Goal: Information Seeking & Learning: Find specific fact

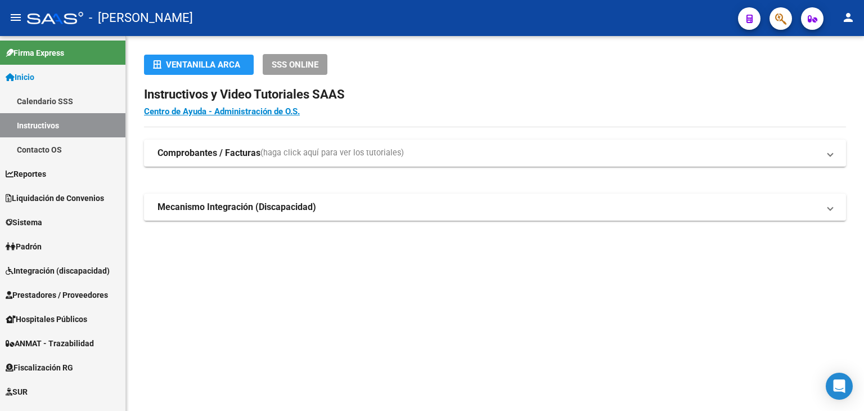
click at [776, 19] on icon "button" at bounding box center [780, 18] width 11 height 13
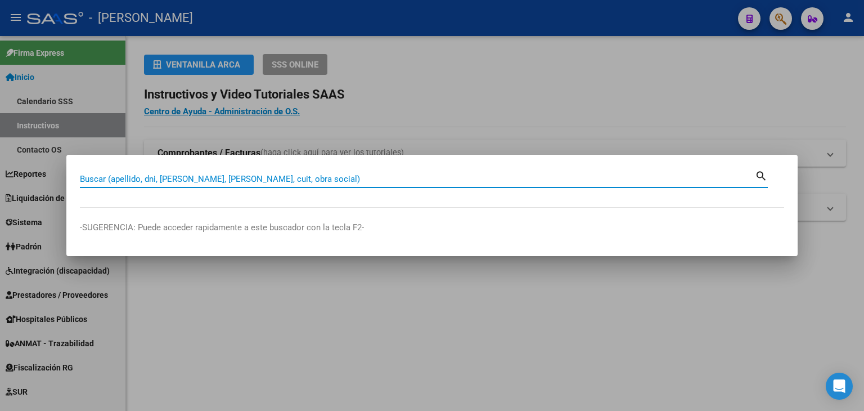
paste input "23443679944"
type input "23443679944"
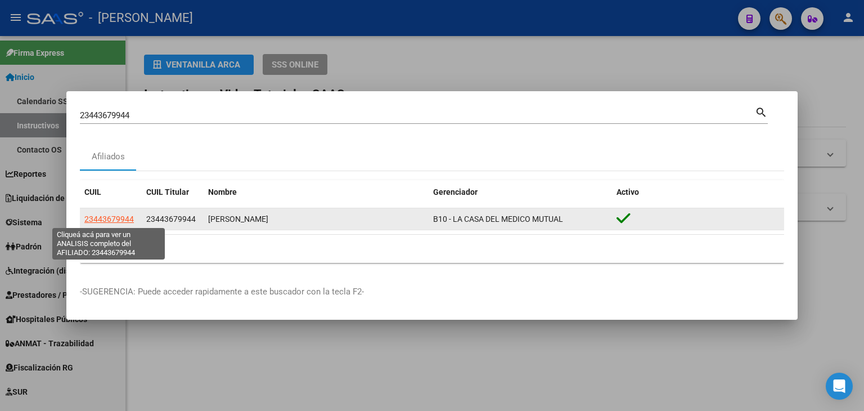
click at [129, 215] on span "23443679944" at bounding box center [109, 218] width 50 height 9
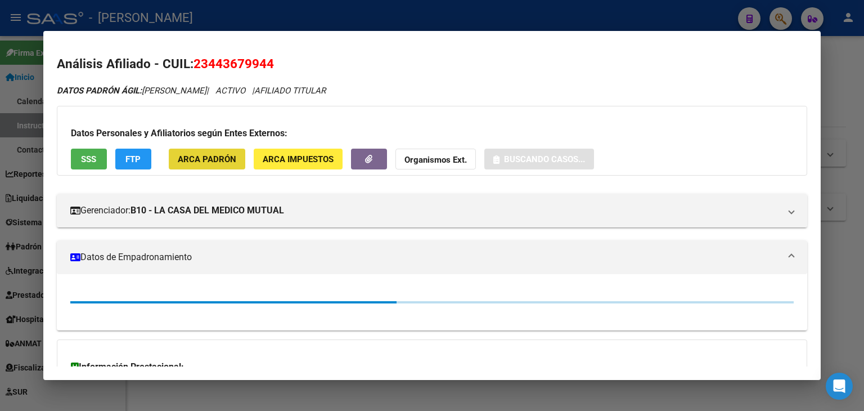
click at [209, 154] on span "ARCA Padrón" at bounding box center [207, 159] width 59 height 10
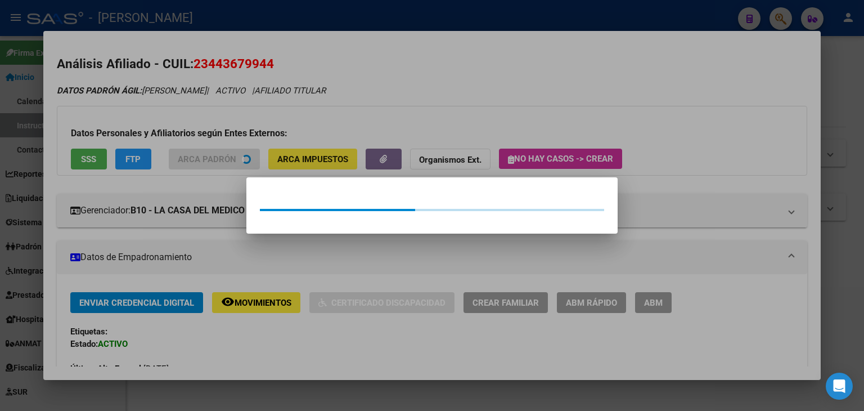
click at [192, 96] on div at bounding box center [432, 205] width 864 height 411
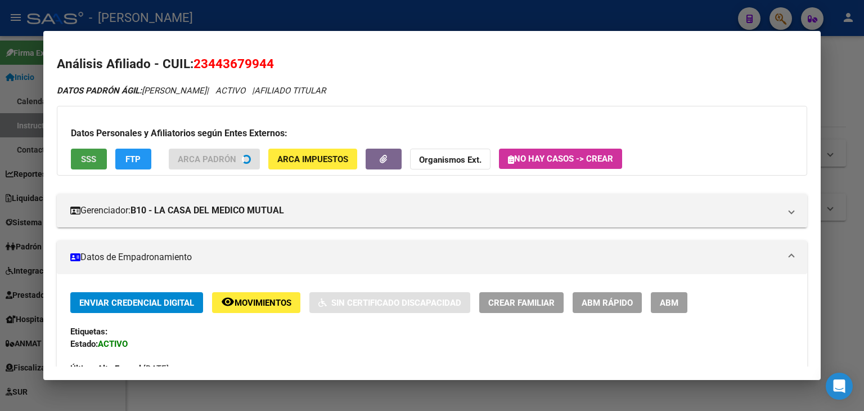
click at [74, 159] on button "SSS" at bounding box center [89, 159] width 36 height 21
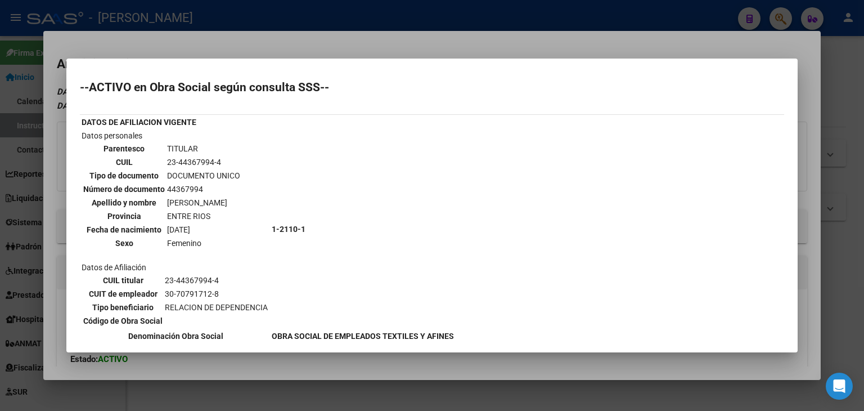
drag, startPoint x: 177, startPoint y: 39, endPoint x: 250, endPoint y: 118, distance: 107.9
click at [177, 39] on div at bounding box center [432, 205] width 864 height 411
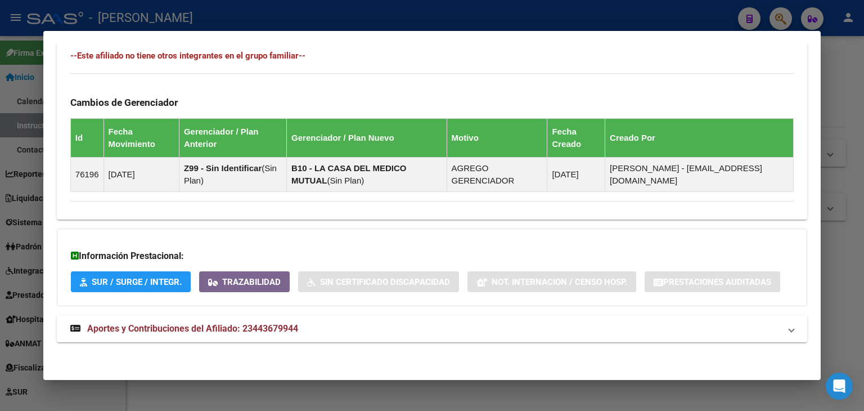
click at [275, 322] on strong "Aportes y Contribuciones del Afiliado: 23443679944" at bounding box center [184, 329] width 228 height 14
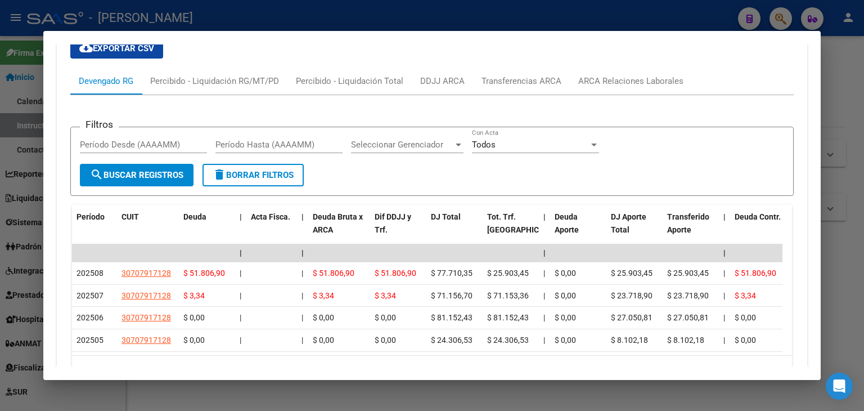
scroll to position [989, 0]
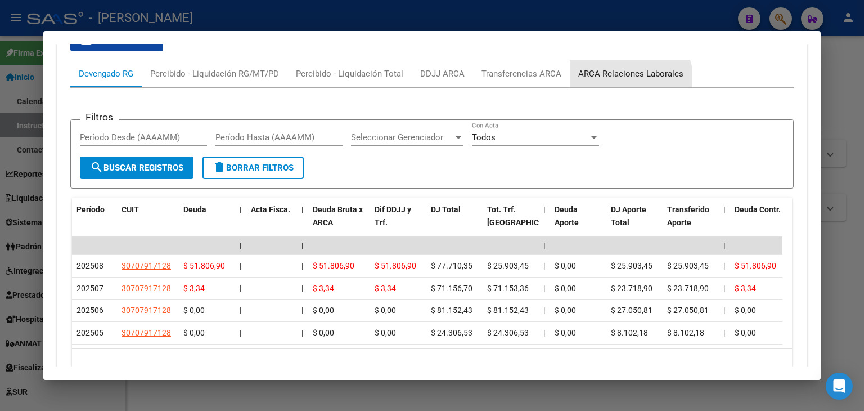
click at [616, 83] on div "ARCA Relaciones Laborales" at bounding box center [631, 73] width 122 height 27
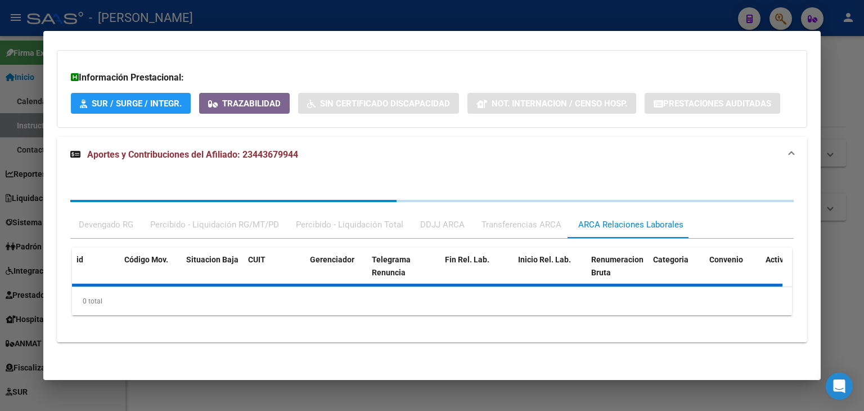
scroll to position [873, 0]
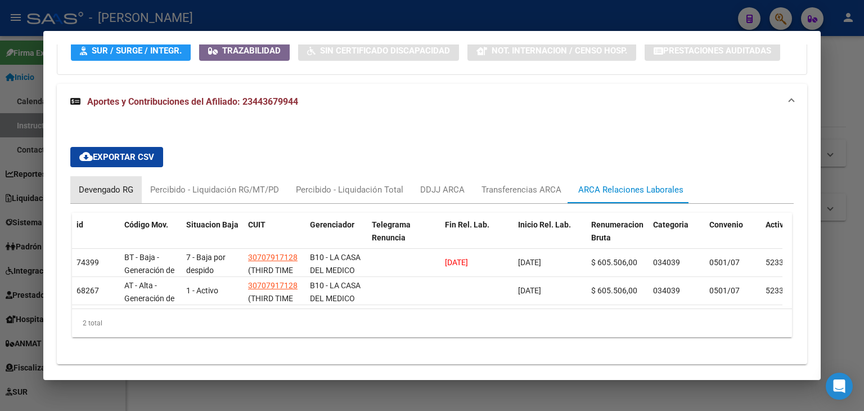
click at [92, 188] on div "Devengado RG" at bounding box center [106, 189] width 55 height 12
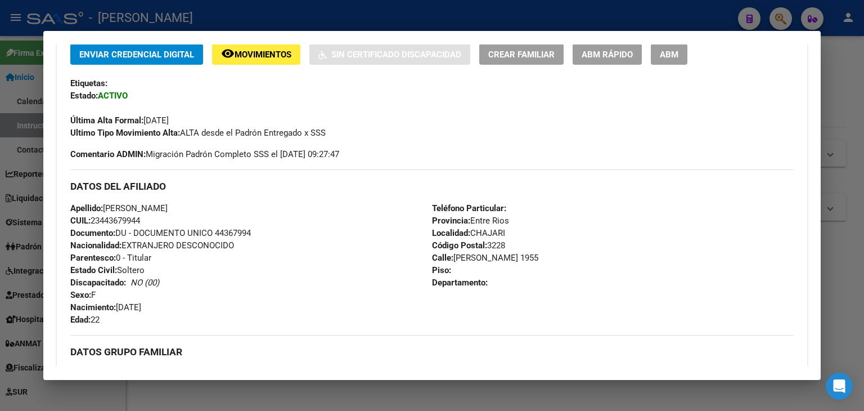
scroll to position [86, 0]
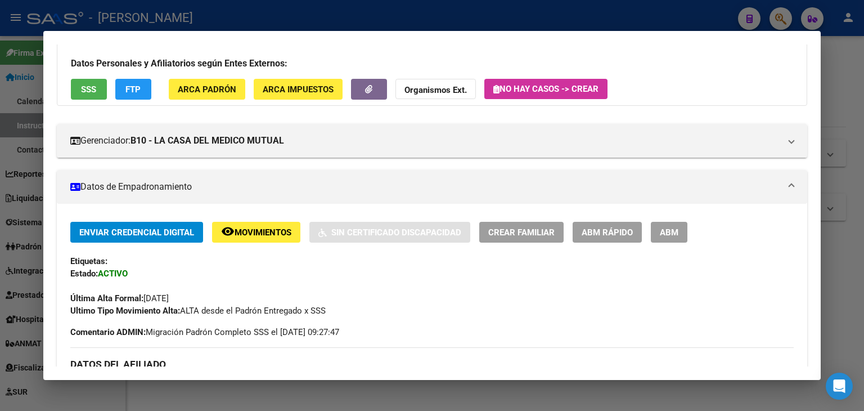
click at [225, 95] on button "ARCA Padrón" at bounding box center [207, 89] width 77 height 21
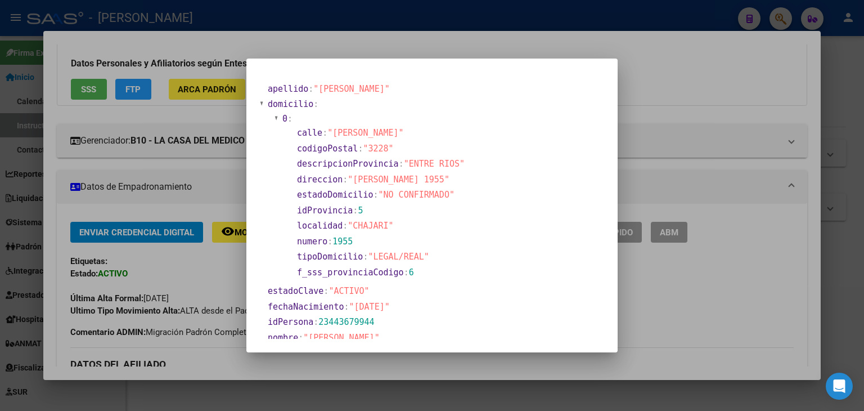
click at [141, 163] on div at bounding box center [432, 205] width 864 height 411
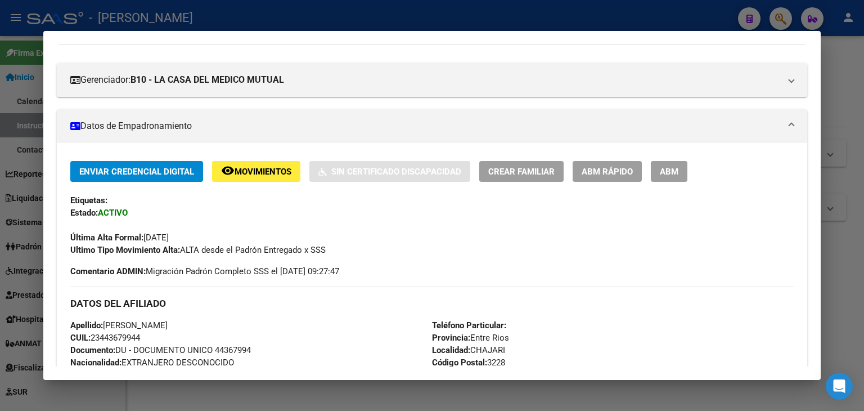
scroll to position [29, 0]
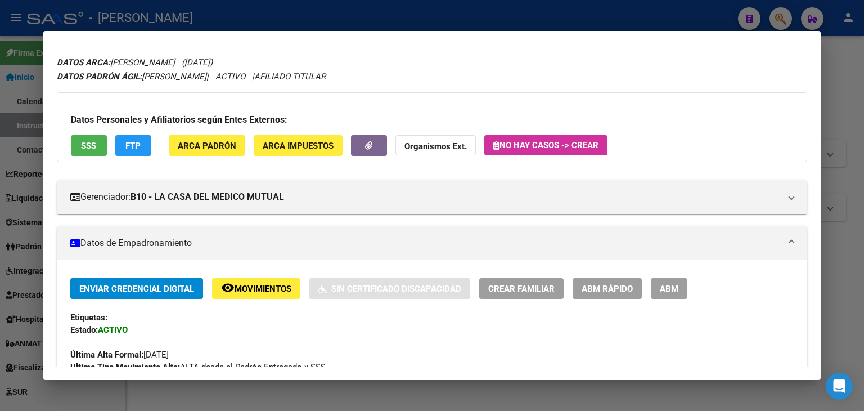
click at [102, 139] on button "SSS" at bounding box center [89, 145] width 36 height 21
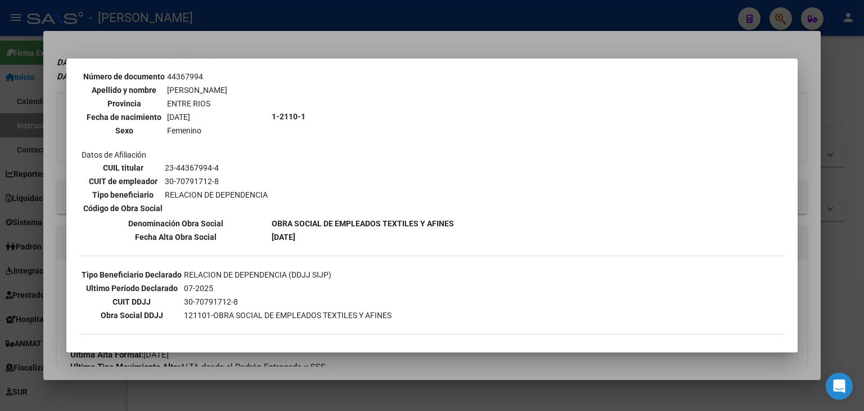
scroll to position [113, 0]
click at [205, 44] on div at bounding box center [432, 205] width 864 height 411
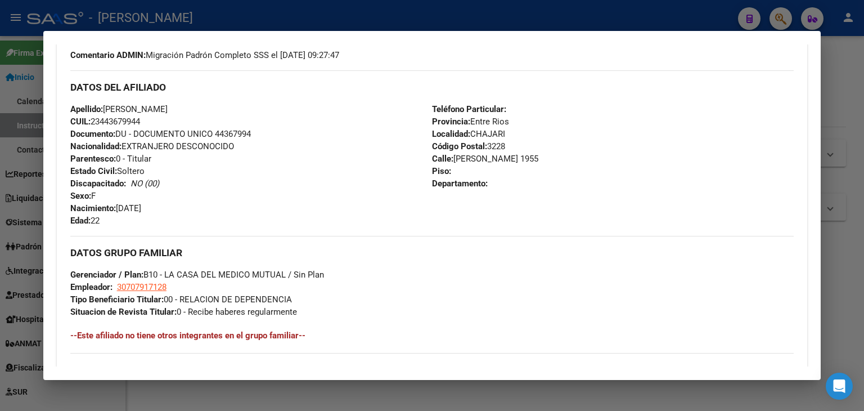
scroll to position [423, 0]
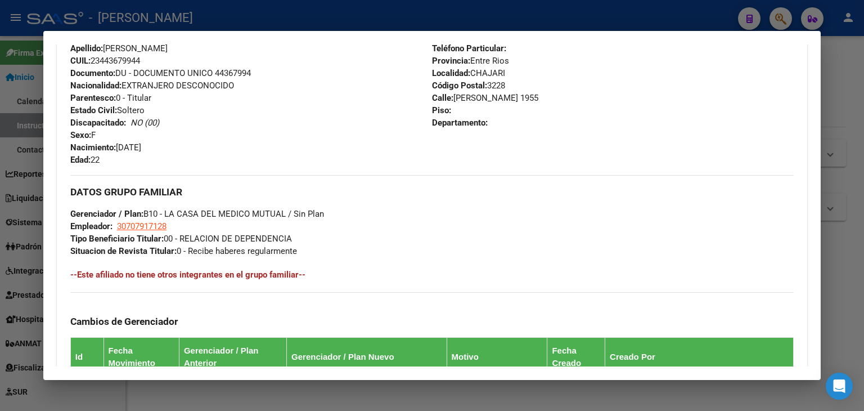
click at [239, 72] on span "Documento: DU - DOCUMENTO UNICO 44367994" at bounding box center [160, 73] width 181 height 10
copy span "44367994"
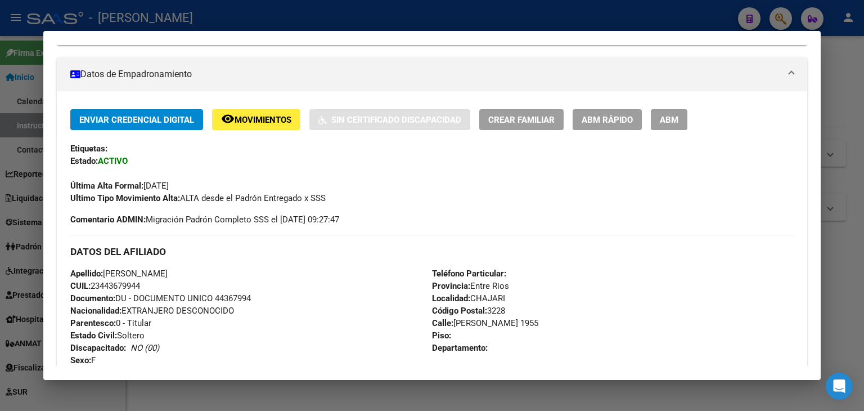
scroll to position [86, 0]
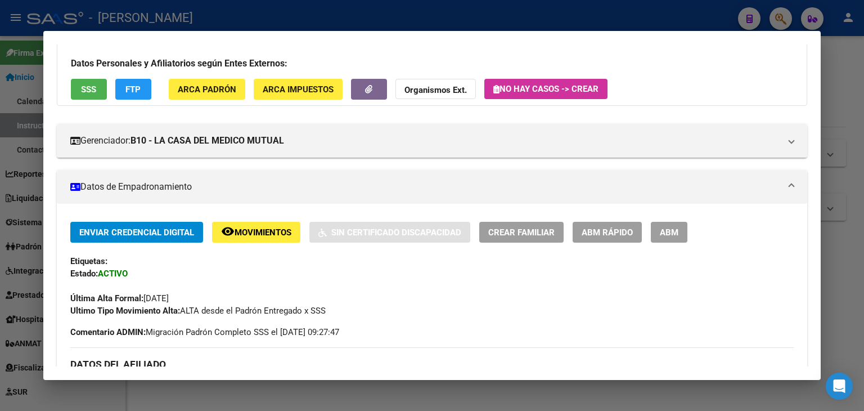
click at [212, 91] on span "ARCA Padrón" at bounding box center [207, 89] width 59 height 10
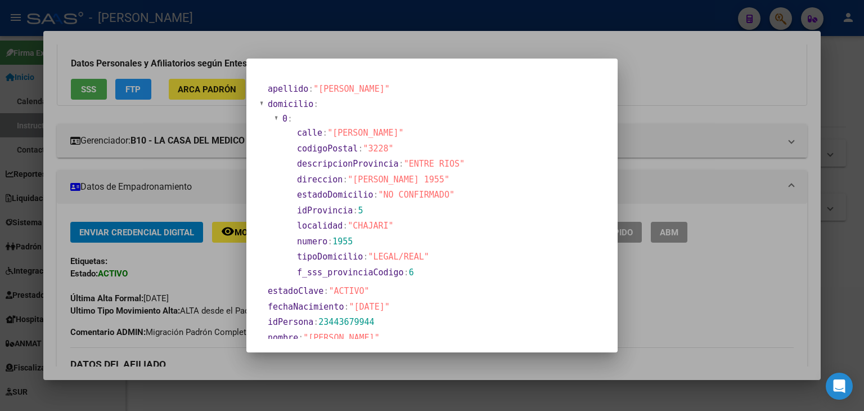
click at [201, 133] on div at bounding box center [432, 205] width 864 height 411
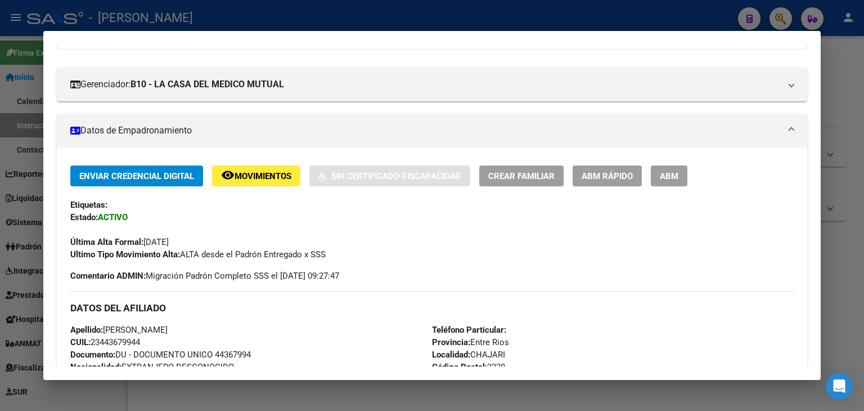
scroll to position [0, 0]
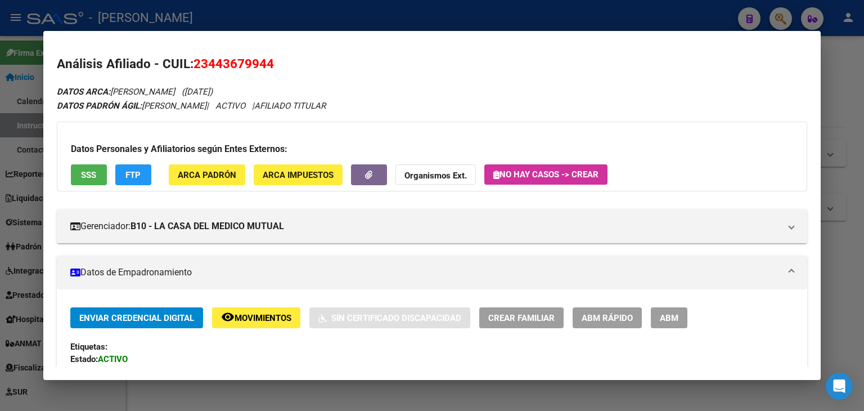
click at [223, 165] on button "ARCA Padrón" at bounding box center [207, 174] width 77 height 21
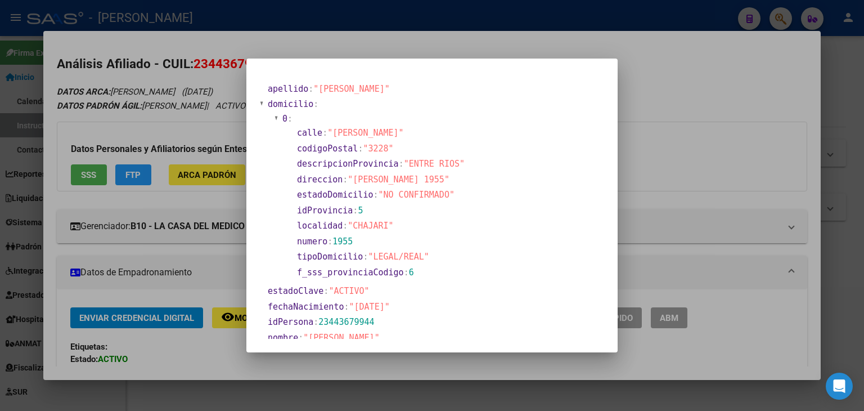
click at [126, 102] on div at bounding box center [432, 205] width 864 height 411
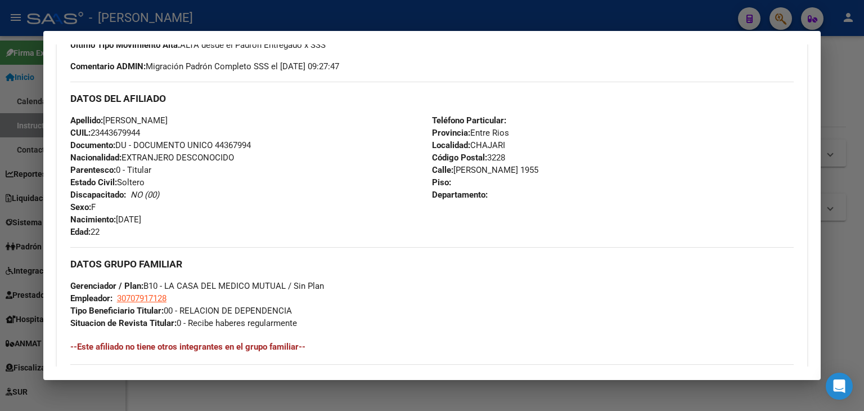
scroll to position [450, 0]
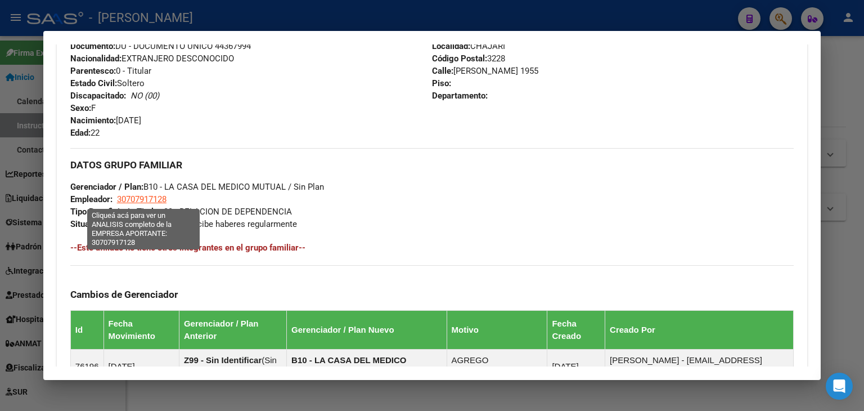
click at [147, 202] on span "30707917128" at bounding box center [142, 199] width 50 height 10
type textarea "30707917128"
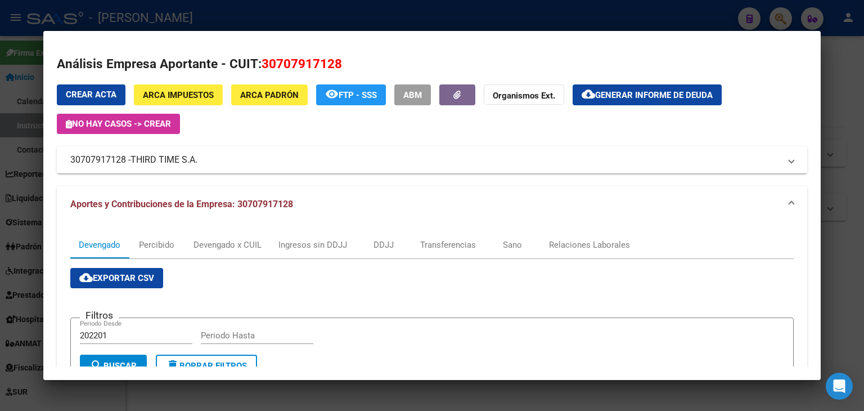
click at [221, 20] on div at bounding box center [432, 205] width 864 height 411
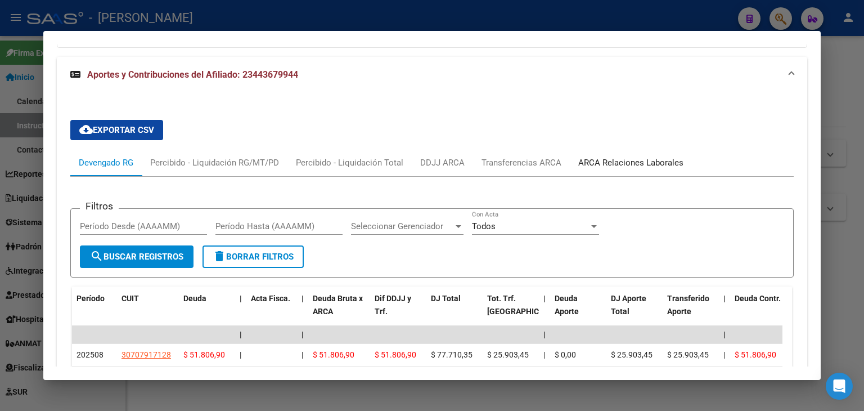
click at [627, 154] on div "ARCA Relaciones Laborales" at bounding box center [631, 162] width 122 height 27
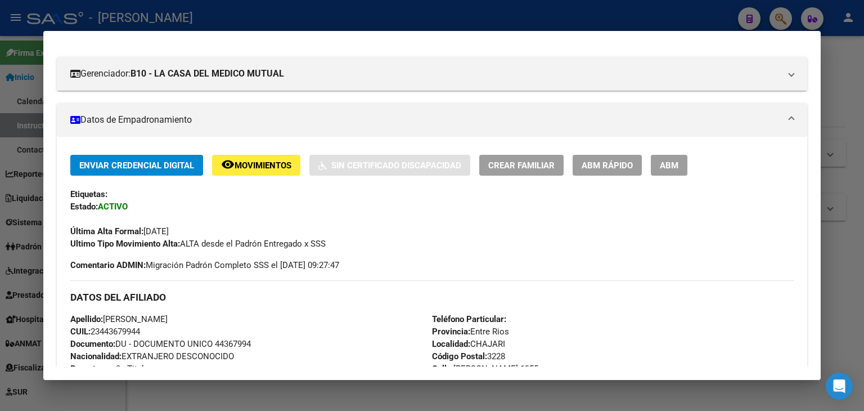
scroll to position [45, 0]
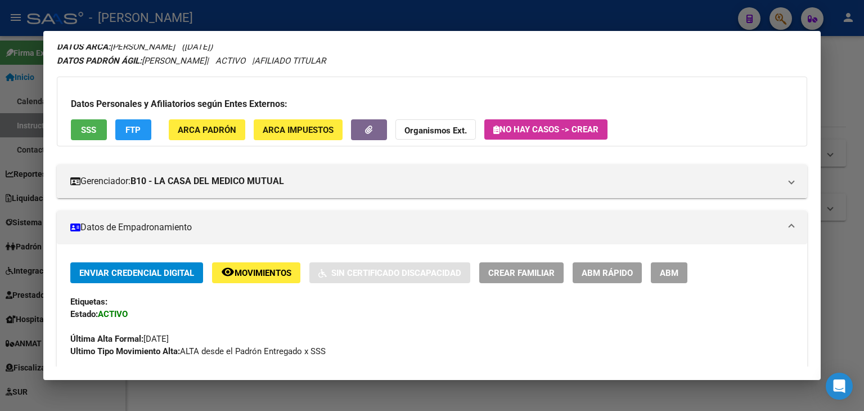
click at [223, 125] on span "ARCA Padrón" at bounding box center [207, 130] width 59 height 10
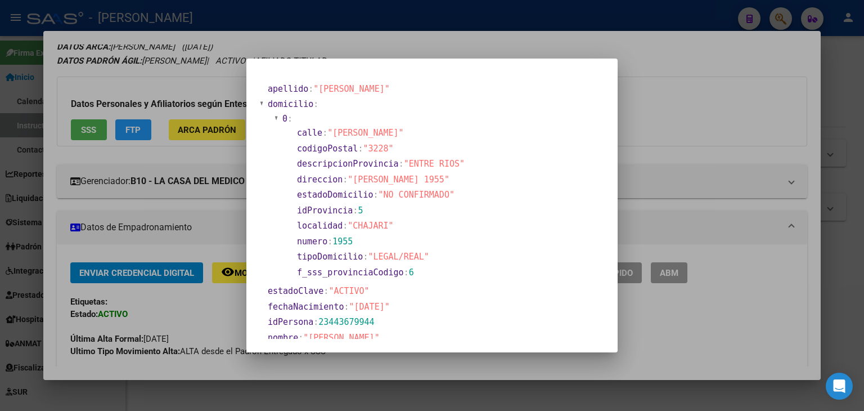
click at [186, 10] on div at bounding box center [432, 205] width 864 height 411
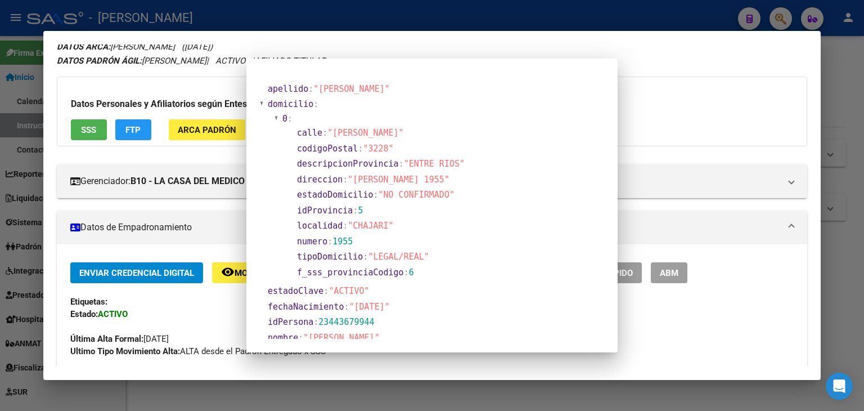
click at [186, 10] on div at bounding box center [432, 205] width 864 height 411
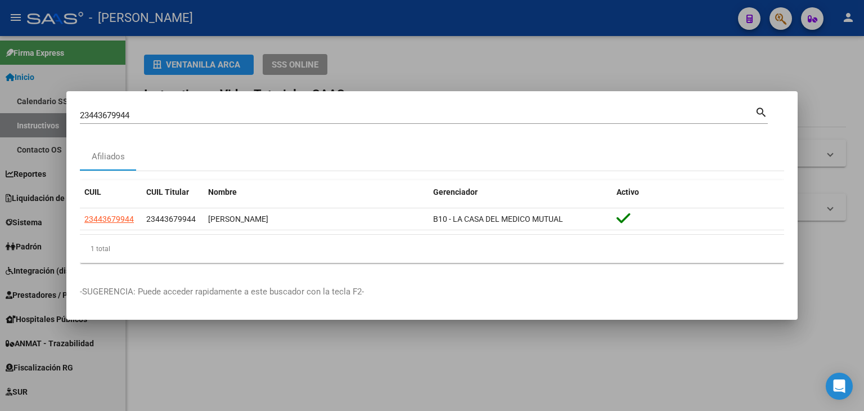
click at [188, 120] on input "23443679944" at bounding box center [417, 115] width 675 height 10
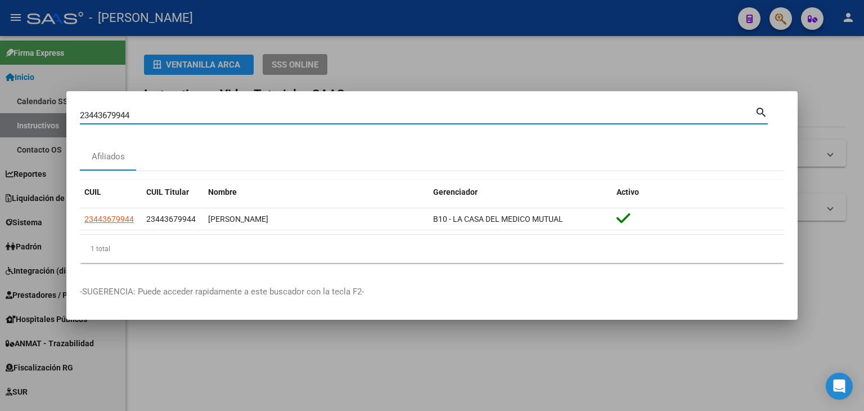
click at [188, 120] on input "23443679944" at bounding box center [417, 115] width 675 height 10
paste input "796029"
type input "23443796029"
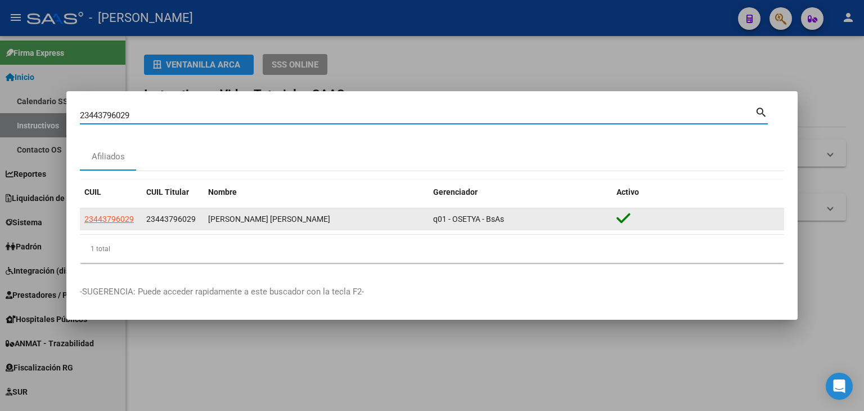
click at [129, 209] on div "CUIL CUIL Titular Nombre Gerenciador Activo 23443796029 23443796029 [PERSON_NAM…" at bounding box center [432, 221] width 704 height 83
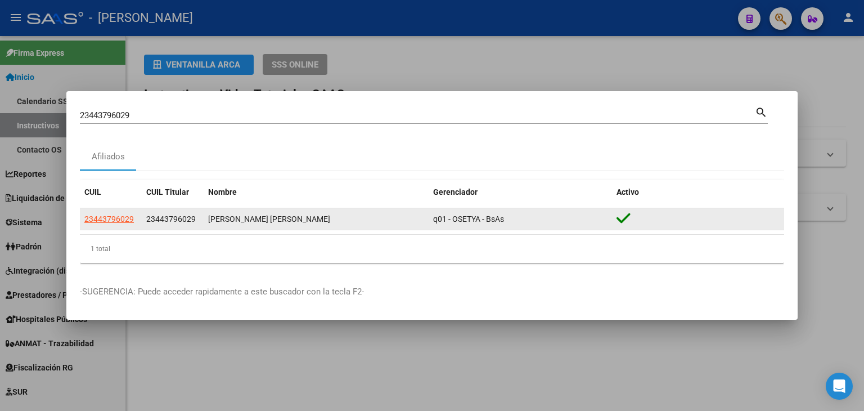
click at [128, 219] on span "23443796029" at bounding box center [109, 218] width 50 height 9
type textarea "23443796029"
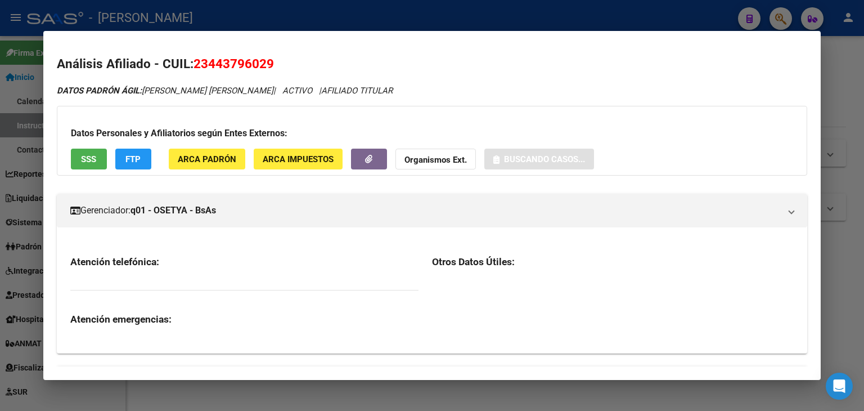
click at [228, 149] on button "ARCA Padrón" at bounding box center [207, 159] width 77 height 21
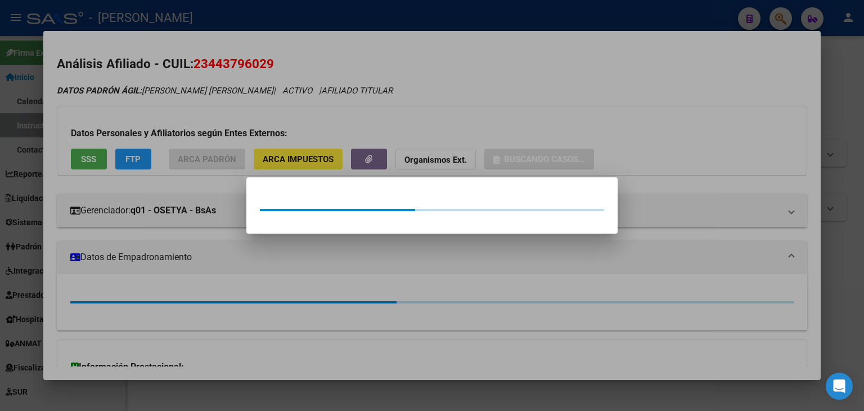
drag, startPoint x: 228, startPoint y: 147, endPoint x: 218, endPoint y: 130, distance: 20.2
click at [226, 142] on div at bounding box center [432, 205] width 864 height 411
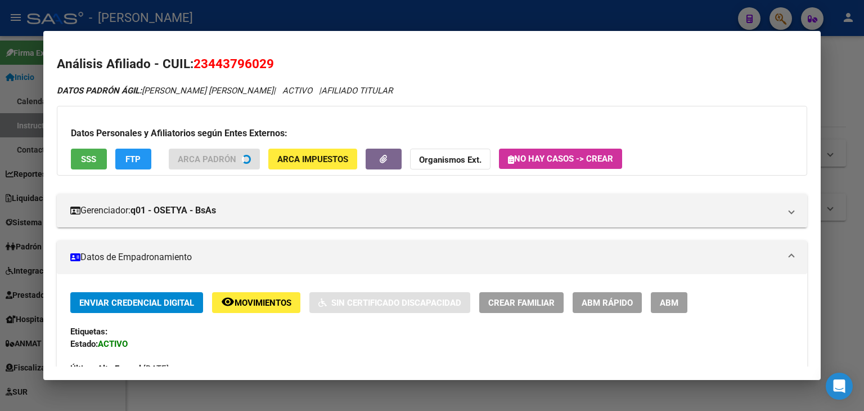
click at [99, 167] on div "Datos Personales y Afiliatorios según Entes Externos: SSS FTP ARCA Padrón ARCA …" at bounding box center [432, 141] width 750 height 70
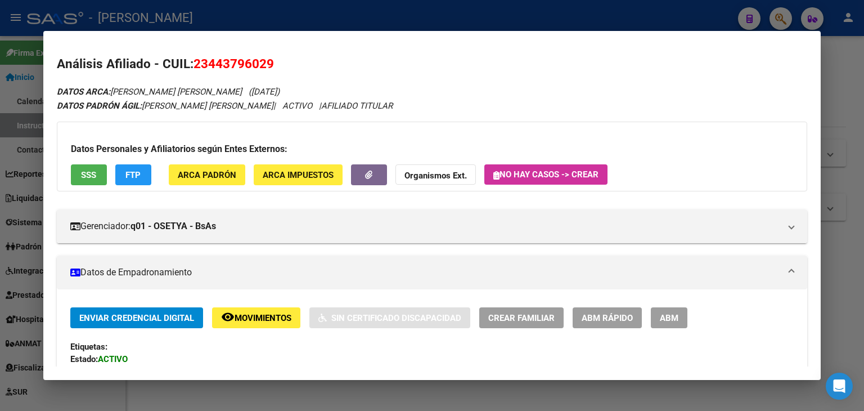
click at [98, 165] on button "SSS" at bounding box center [89, 174] width 36 height 21
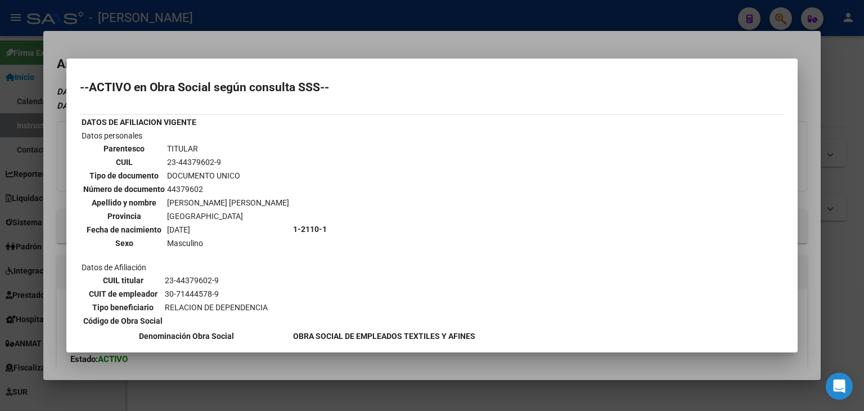
click at [243, 43] on div at bounding box center [432, 205] width 864 height 411
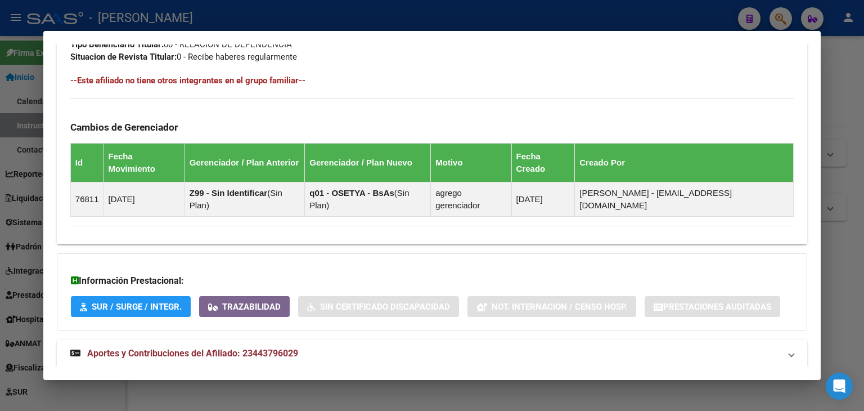
click at [312, 340] on mat-expansion-panel-header "Aportes y Contribuciones del Afiliado: 23443796029" at bounding box center [432, 353] width 750 height 27
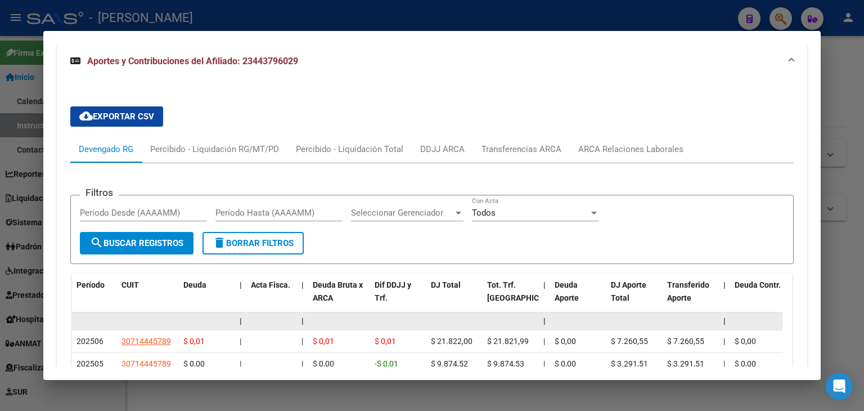
scroll to position [989, 0]
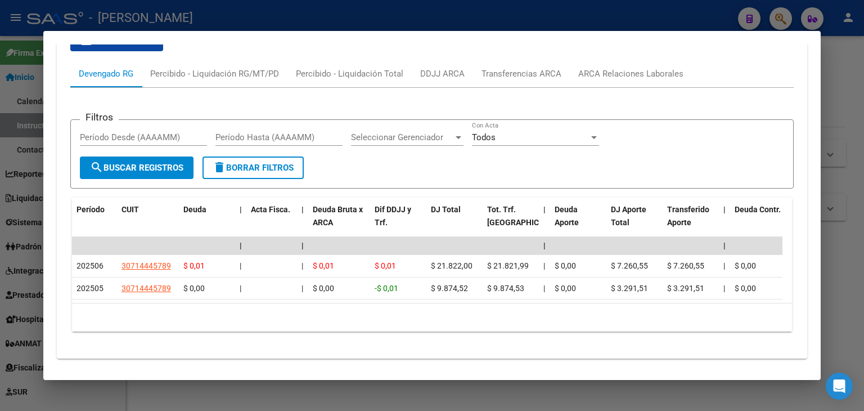
click at [192, 10] on div at bounding box center [432, 205] width 864 height 411
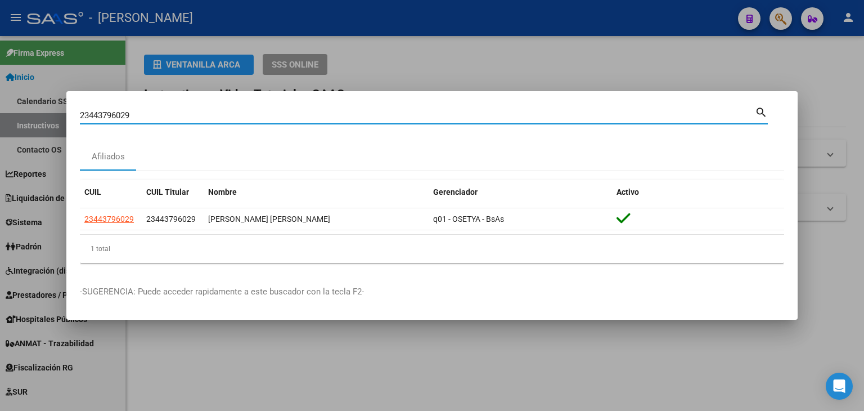
click at [179, 116] on input "23443796029" at bounding box center [417, 115] width 675 height 10
click at [180, 115] on input "23443796029" at bounding box center [417, 115] width 675 height 10
paste input "409763"
type input "23444097639"
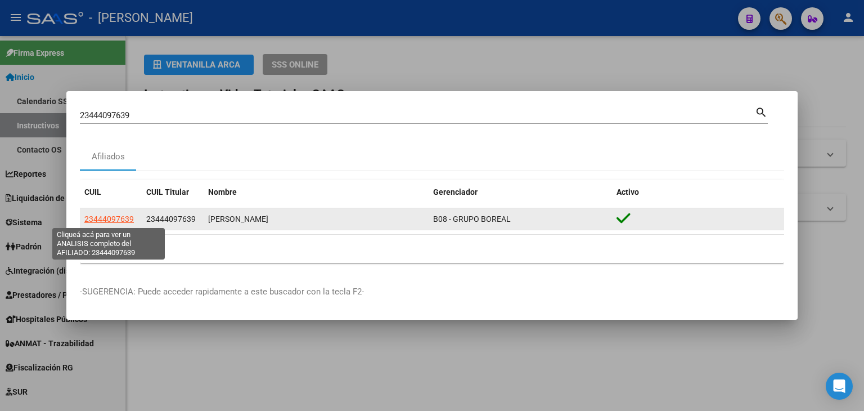
click at [111, 219] on span "23444097639" at bounding box center [109, 218] width 50 height 9
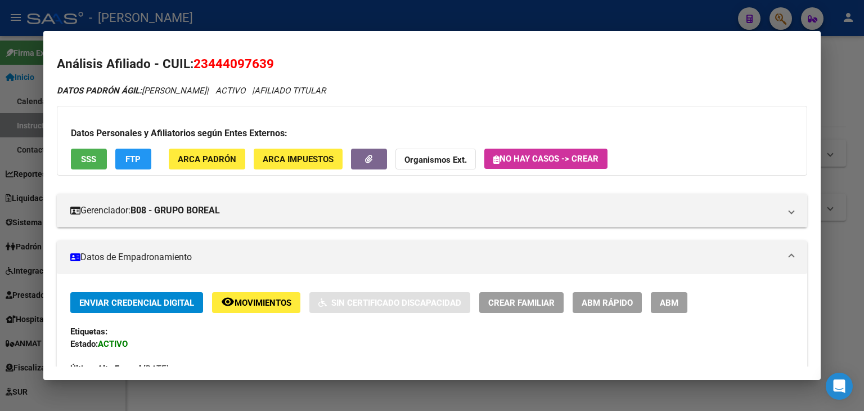
click at [174, 152] on button "ARCA Padrón" at bounding box center [207, 159] width 77 height 21
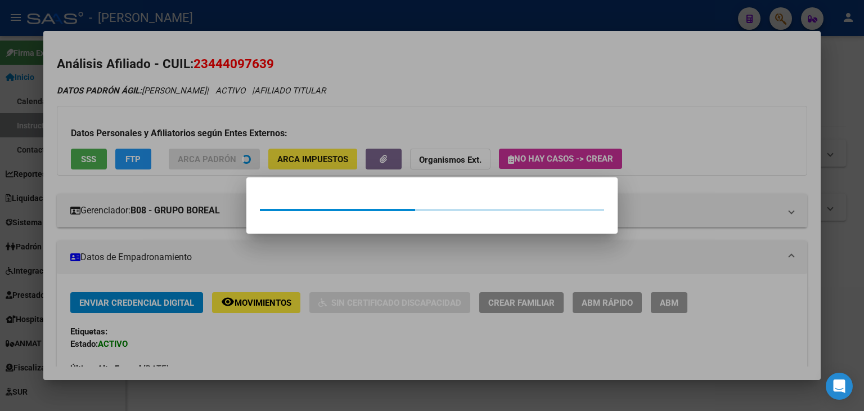
click at [165, 137] on div at bounding box center [432, 205] width 864 height 411
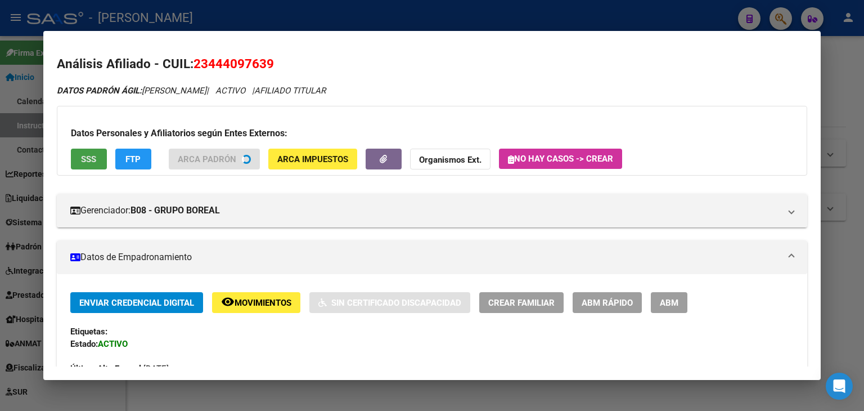
click at [98, 155] on button "SSS" at bounding box center [89, 159] width 36 height 21
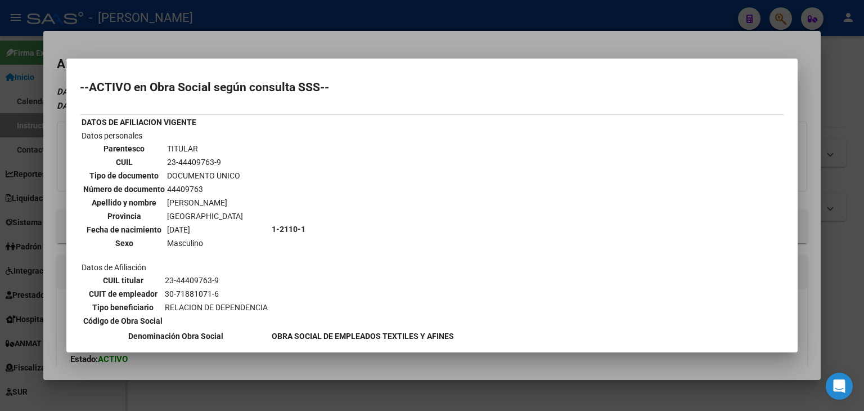
click at [146, 55] on div at bounding box center [432, 205] width 864 height 411
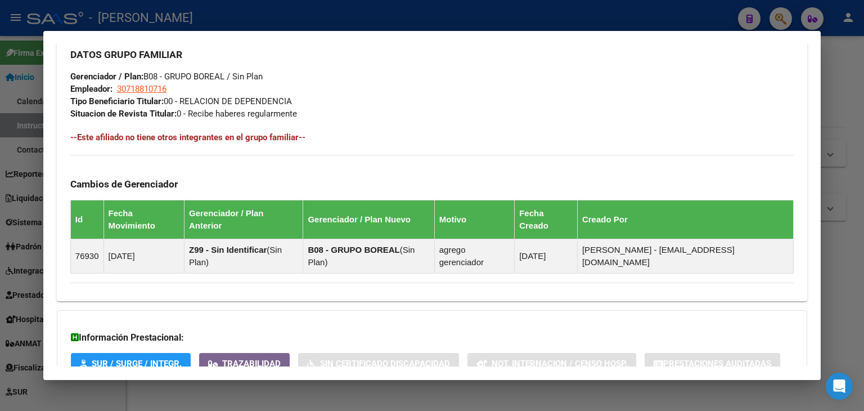
scroll to position [617, 0]
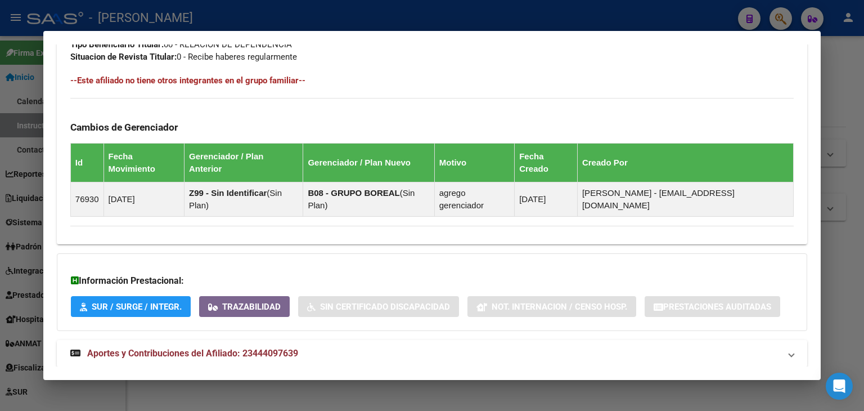
drag, startPoint x: 245, startPoint y: 347, endPoint x: 245, endPoint y: 332, distance: 14.1
click at [245, 348] on span "Aportes y Contribuciones del Afiliado: 23444097639" at bounding box center [192, 353] width 211 height 11
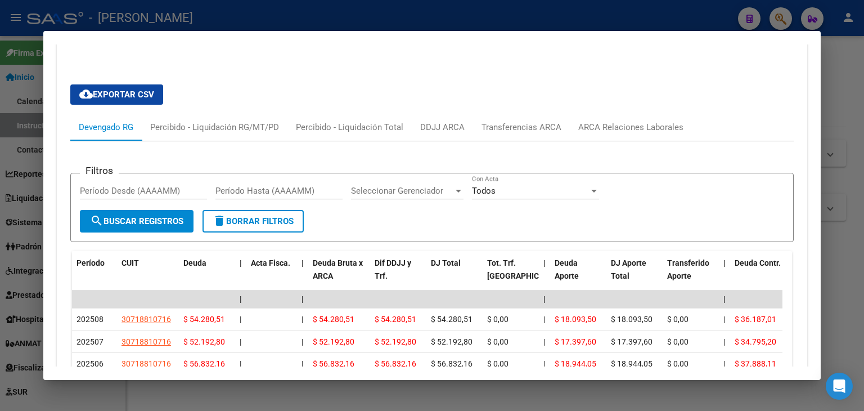
scroll to position [955, 0]
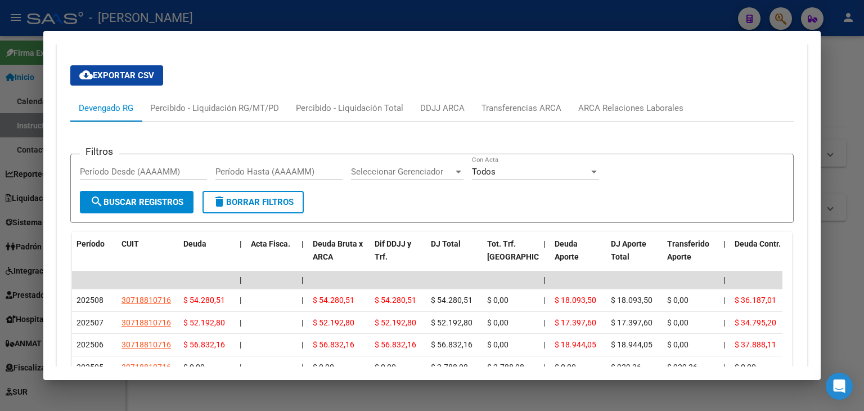
click at [668, 66] on div "cloud_download Exportar CSV Devengado RG Percibido - Liquidación RG/MT/PD Perci…" at bounding box center [431, 237] width 723 height 363
click at [656, 95] on div "ARCA Relaciones Laborales" at bounding box center [631, 108] width 122 height 27
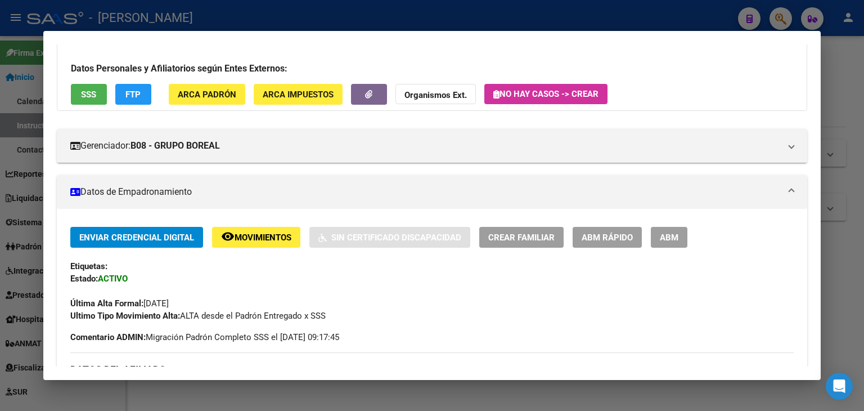
scroll to position [61, 0]
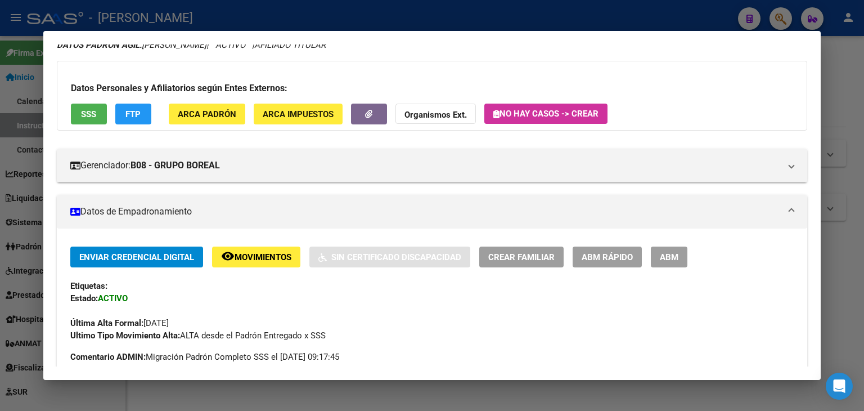
click at [242, 129] on div "Datos Personales y Afiliatorios según Entes Externos: SSS FTP ARCA Padrón ARCA …" at bounding box center [432, 96] width 750 height 70
click at [229, 114] on span "ARCA Padrón" at bounding box center [207, 114] width 59 height 10
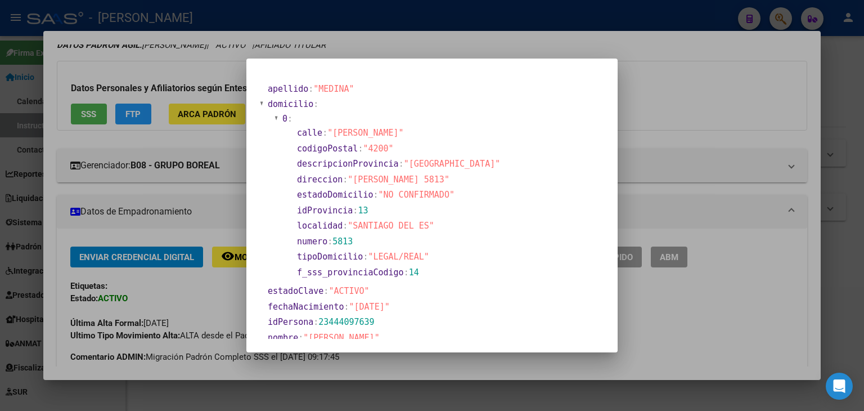
drag, startPoint x: 212, startPoint y: 74, endPoint x: 241, endPoint y: 146, distance: 77.9
click at [212, 79] on div at bounding box center [432, 205] width 864 height 411
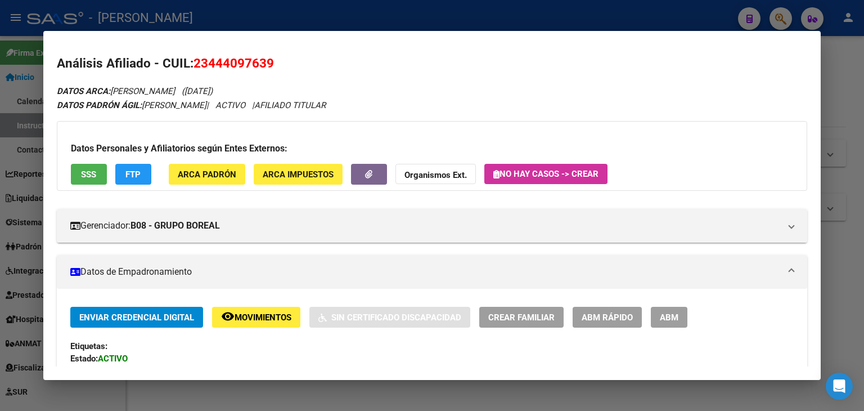
scroll to position [0, 0]
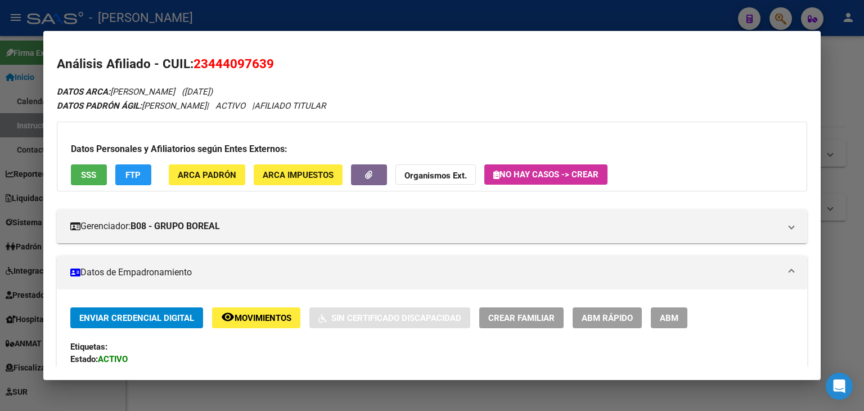
click at [102, 178] on button "SSS" at bounding box center [89, 174] width 36 height 21
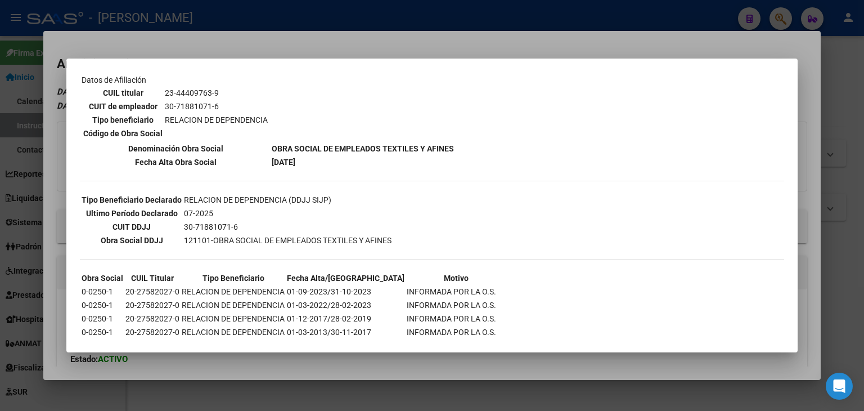
scroll to position [230, 0]
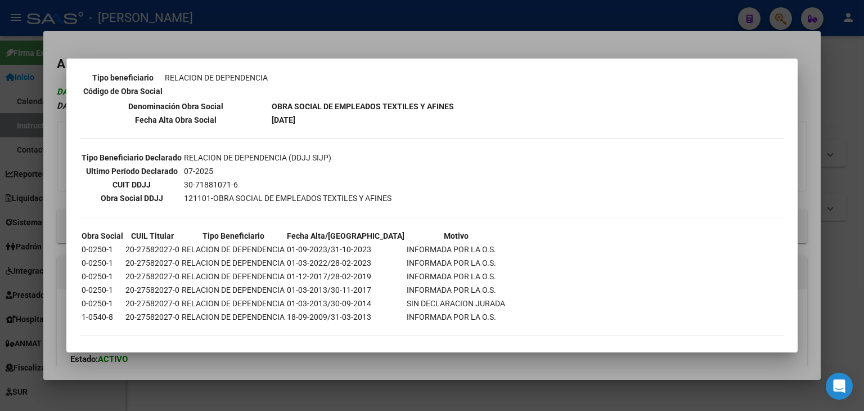
drag, startPoint x: 137, startPoint y: 44, endPoint x: 145, endPoint y: 86, distance: 42.3
click at [137, 45] on div at bounding box center [432, 205] width 864 height 411
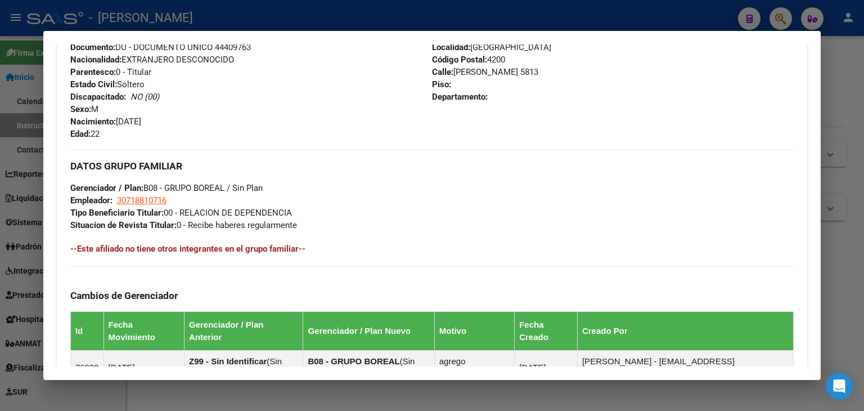
scroll to position [450, 0]
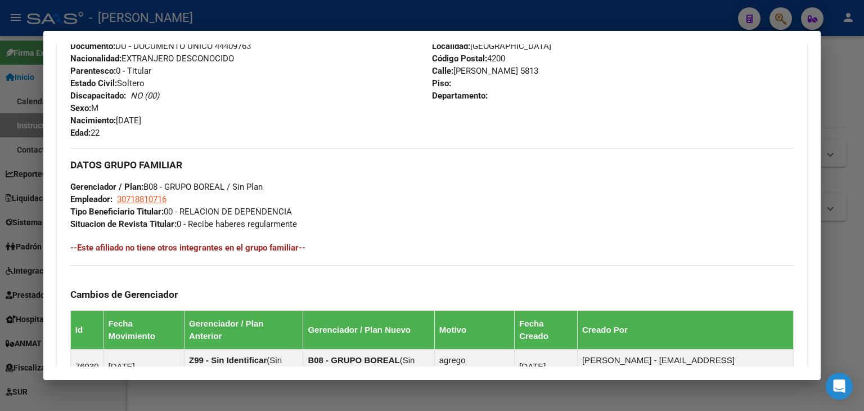
click at [230, 46] on span "Documento: DU - DOCUMENTO UNICO 44409763" at bounding box center [160, 46] width 181 height 10
copy span "44409763"
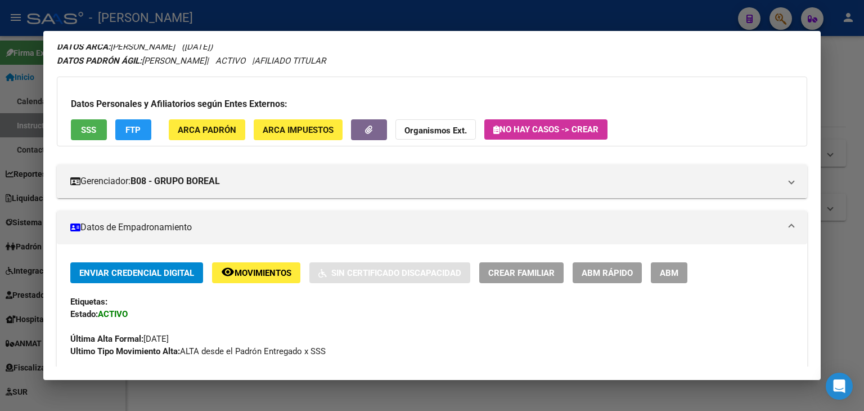
scroll to position [0, 0]
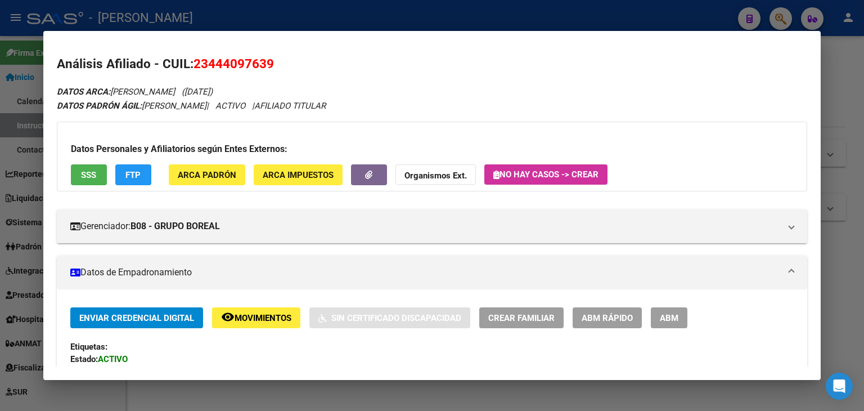
drag, startPoint x: 212, startPoint y: 161, endPoint x: 214, endPoint y: 174, distance: 13.0
click at [213, 161] on div "Datos Personales y Afiliatorios según Entes Externos: SSS FTP ARCA Padrón ARCA …" at bounding box center [432, 157] width 750 height 70
click at [214, 176] on span "ARCA Padrón" at bounding box center [207, 175] width 59 height 10
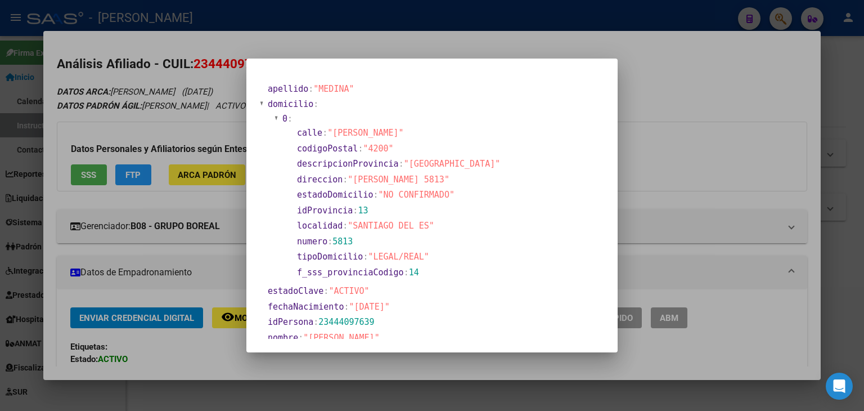
click at [196, 86] on div at bounding box center [432, 205] width 864 height 411
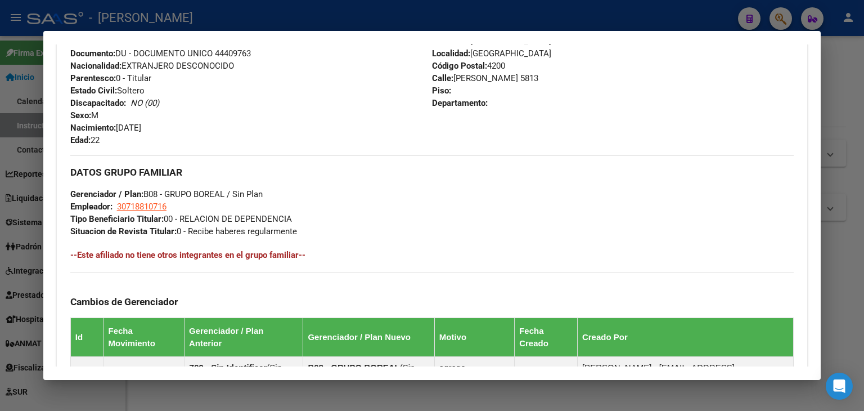
scroll to position [450, 0]
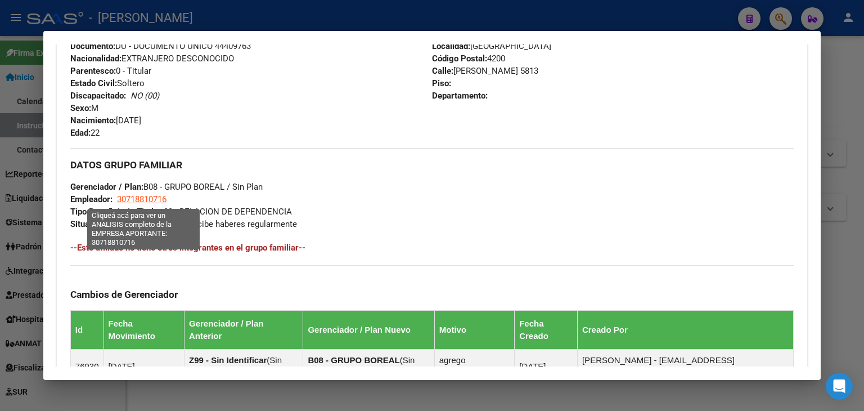
click at [143, 199] on span "30718810716" at bounding box center [142, 199] width 50 height 10
type textarea "30718810716"
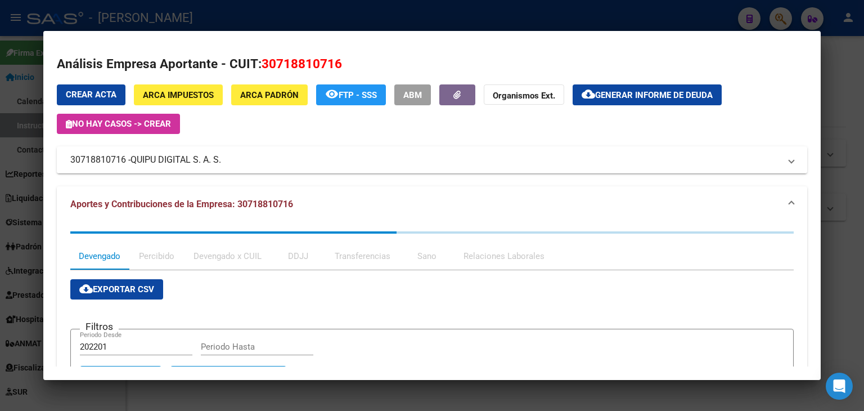
click at [171, 158] on span "QUIPU DIGITAL S. A. S." at bounding box center [176, 160] width 91 height 14
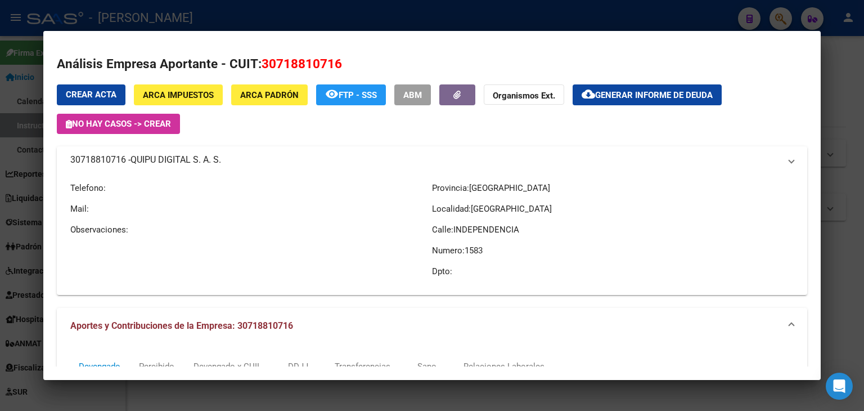
click at [171, 158] on span "QUIPU DIGITAL S. A. S." at bounding box center [176, 160] width 91 height 14
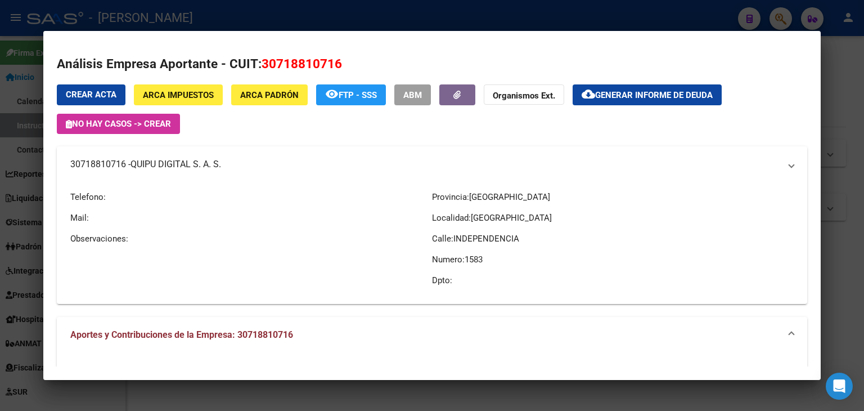
copy span "QUIPU DIGITAL S. A. S."
click at [243, 20] on div at bounding box center [432, 205] width 864 height 411
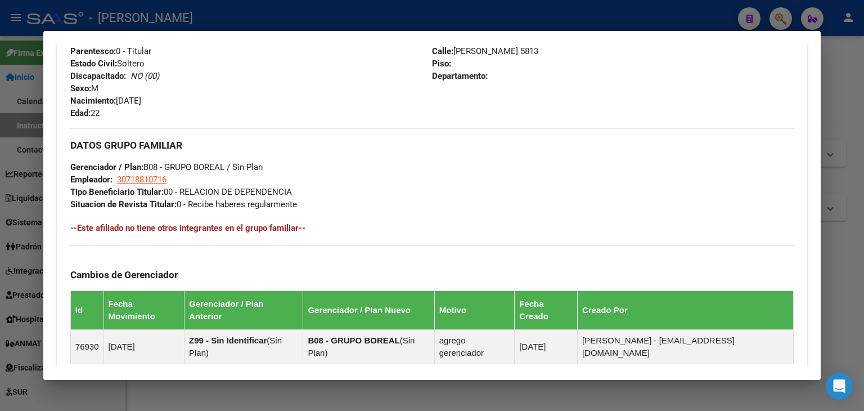
scroll to position [570, 0]
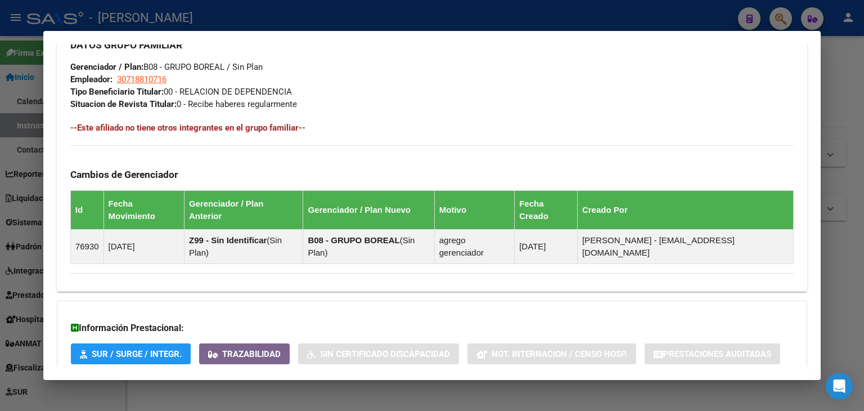
click at [195, 19] on div at bounding box center [432, 205] width 864 height 411
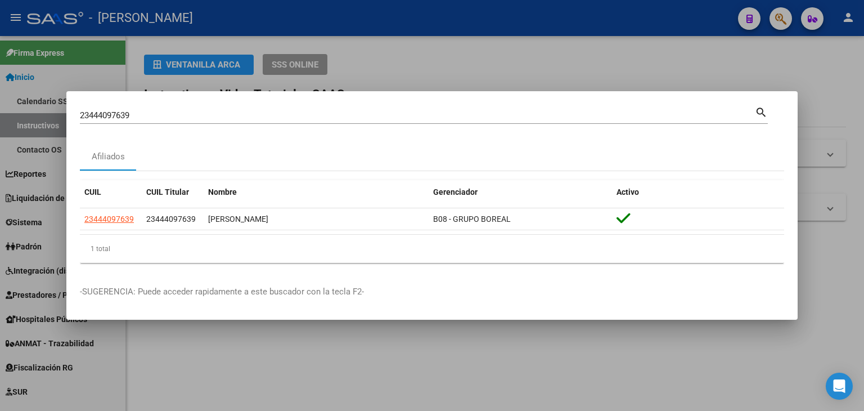
click at [160, 118] on input "23444097639" at bounding box center [417, 115] width 675 height 10
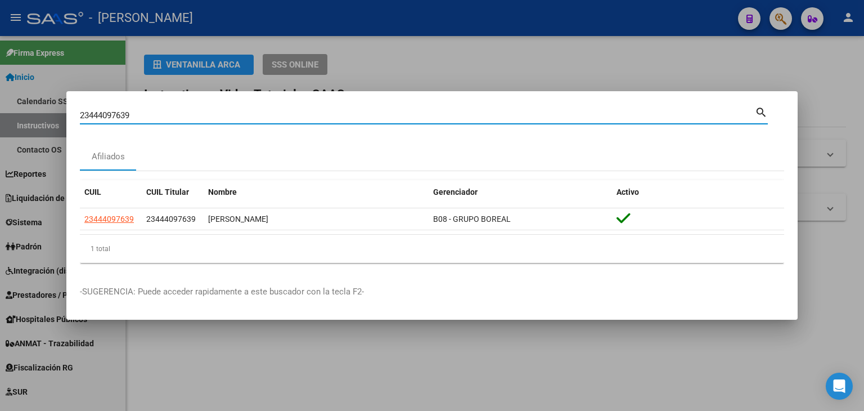
click at [160, 118] on input "23444097639" at bounding box center [417, 115] width 675 height 10
paste input "5236454"
type input "23445236454"
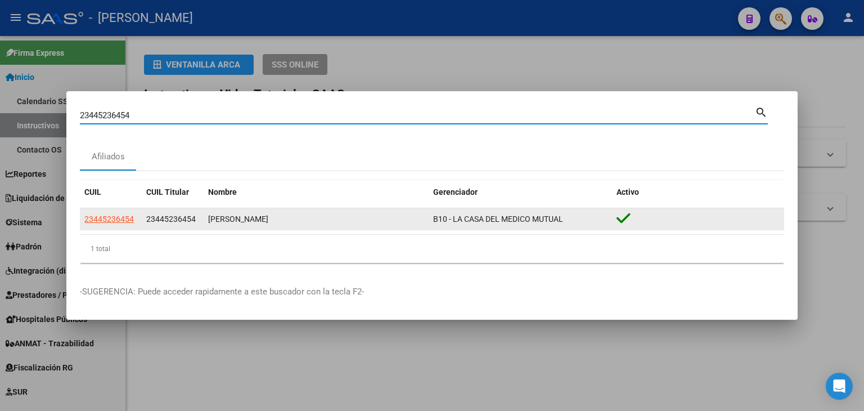
click at [128, 220] on span "23445236454" at bounding box center [109, 218] width 50 height 9
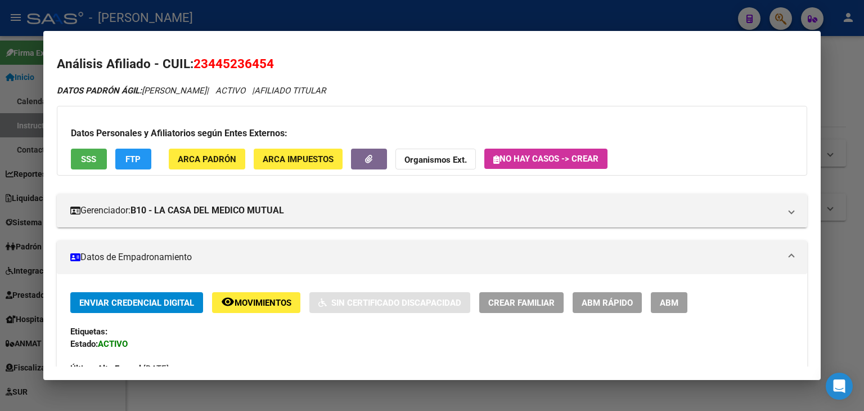
click at [183, 136] on h3 "Datos Personales y Afiliatorios según Entes Externos:" at bounding box center [432, 134] width 722 height 14
click at [186, 154] on span "ARCA Padrón" at bounding box center [207, 159] width 59 height 10
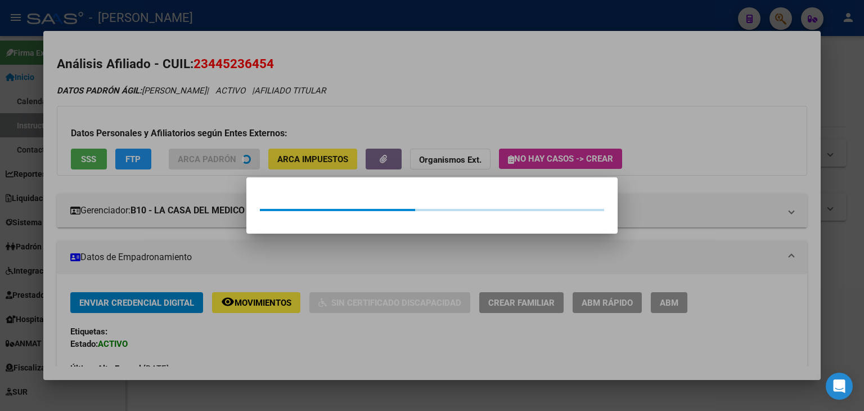
click at [182, 118] on div at bounding box center [432, 205] width 864 height 411
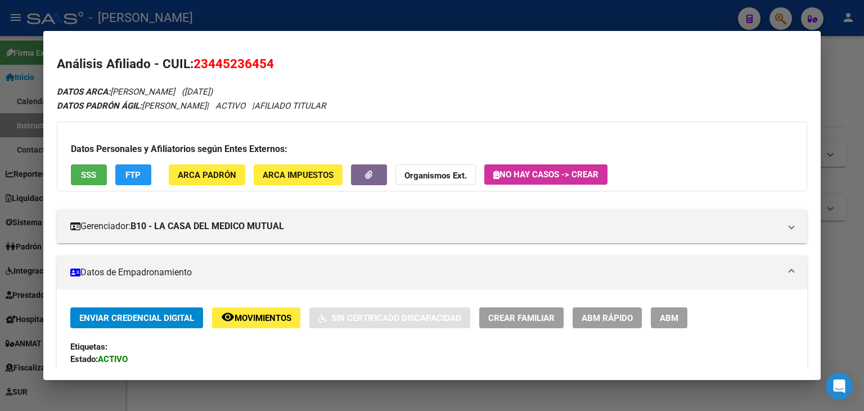
click at [200, 16] on div at bounding box center [432, 205] width 864 height 411
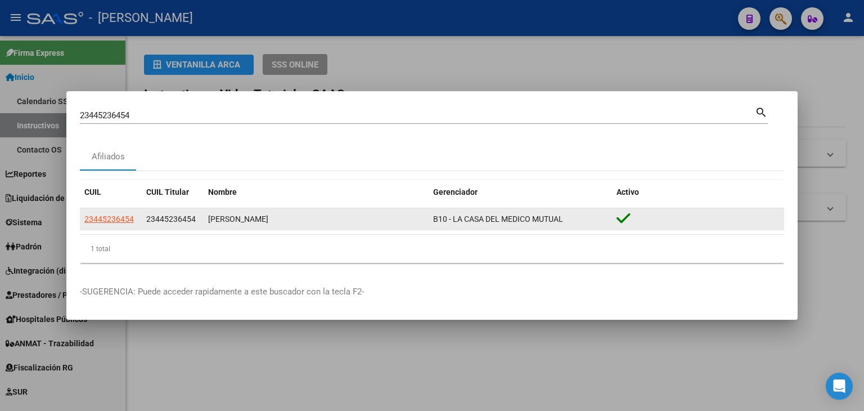
click at [124, 208] on div "CUIL CUIL Titular Nombre Gerenciador Activo 23445236454 23445236454 [PERSON_NAM…" at bounding box center [432, 221] width 704 height 83
click at [125, 223] on app-link-go-to "23445236454" at bounding box center [109, 219] width 50 height 13
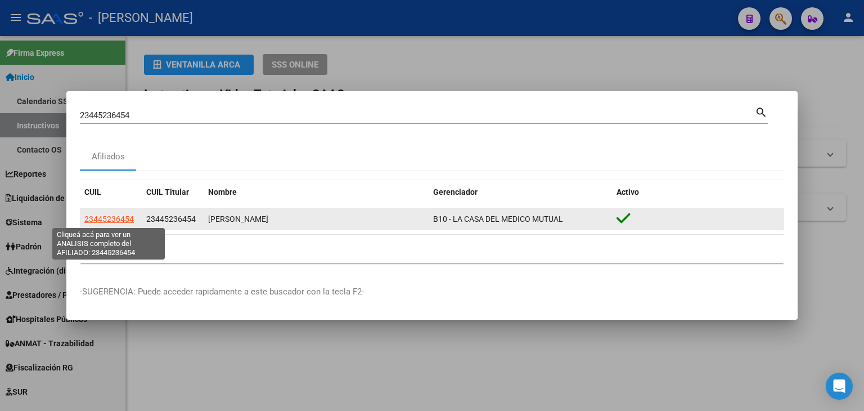
click at [123, 218] on span "23445236454" at bounding box center [109, 218] width 50 height 9
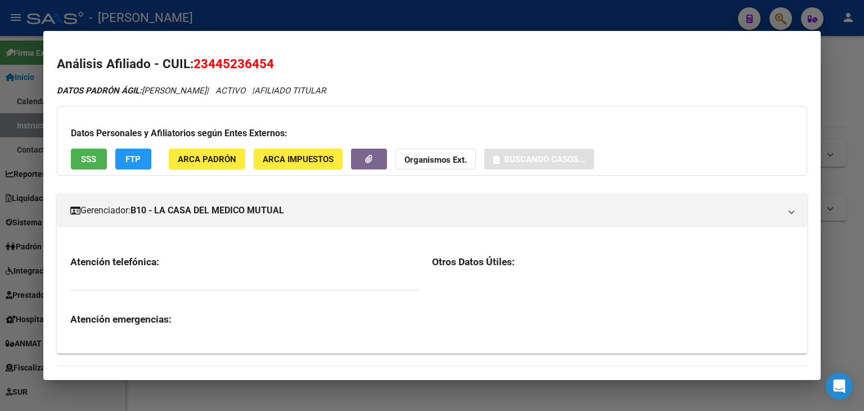
drag, startPoint x: 175, startPoint y: 155, endPoint x: 181, endPoint y: 156, distance: 6.4
click at [181, 156] on span "ARCA Padrón" at bounding box center [207, 159] width 59 height 10
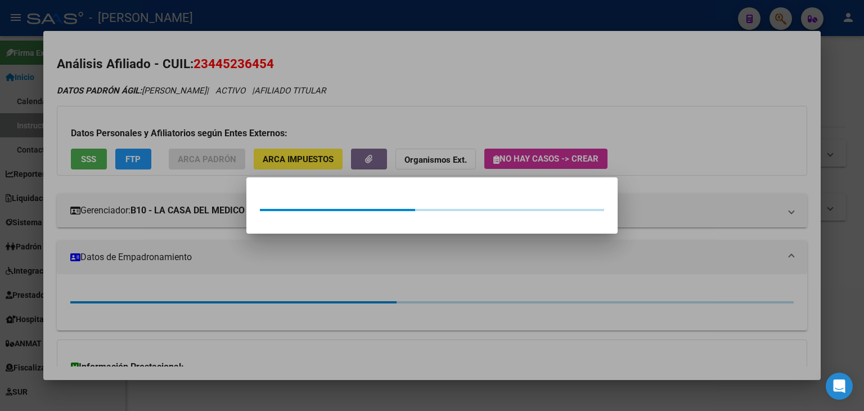
click at [187, 140] on div at bounding box center [432, 205] width 864 height 411
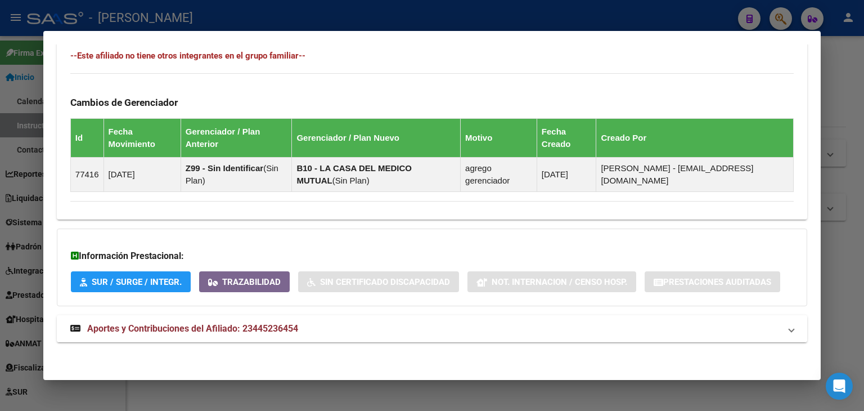
click at [267, 323] on span "Aportes y Contribuciones del Afiliado: 23445236454" at bounding box center [192, 328] width 211 height 11
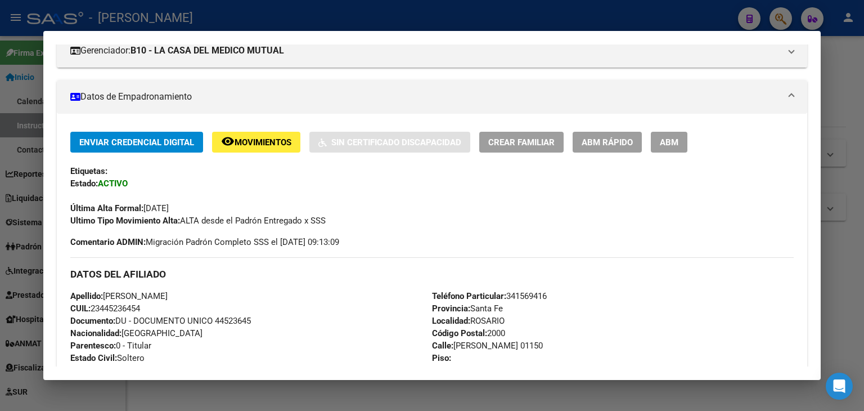
scroll to position [79, 0]
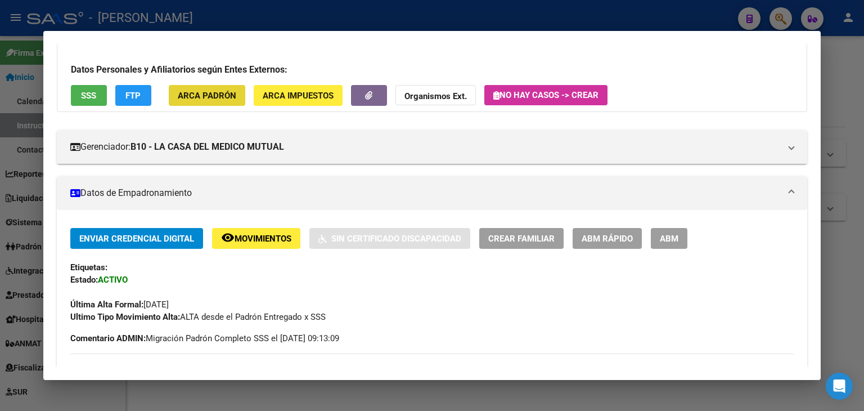
click at [219, 95] on span "ARCA Padrón" at bounding box center [207, 96] width 59 height 10
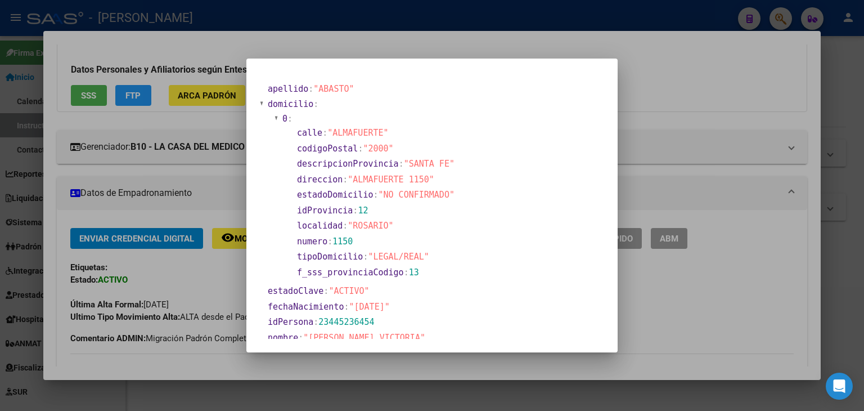
click at [188, 104] on div at bounding box center [432, 205] width 864 height 411
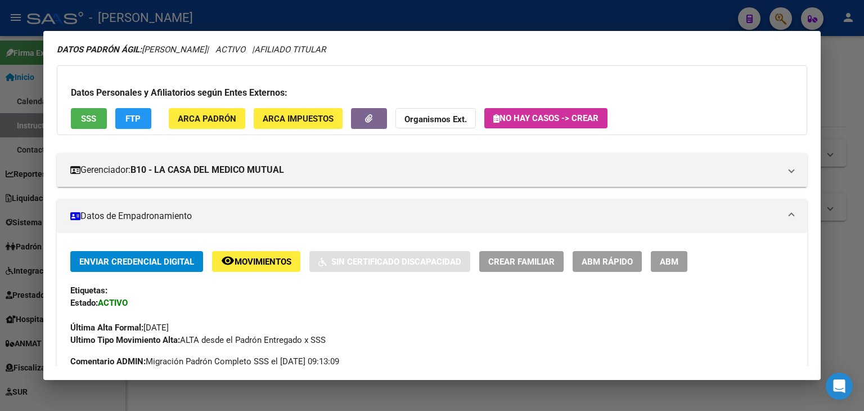
scroll to position [0, 0]
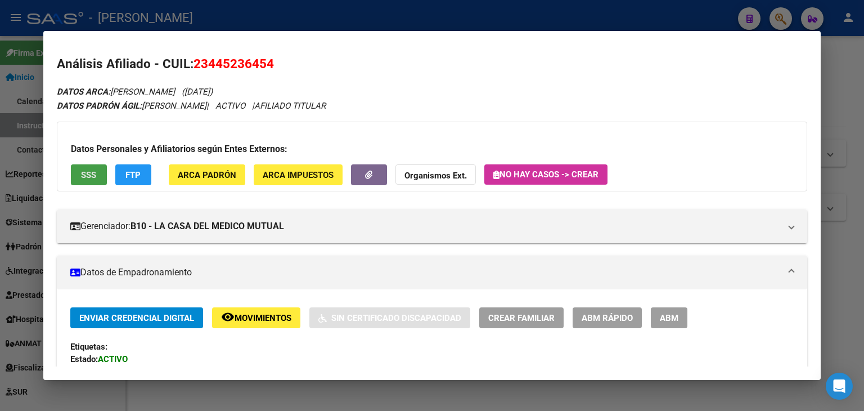
click at [86, 170] on span "SSS" at bounding box center [88, 175] width 15 height 10
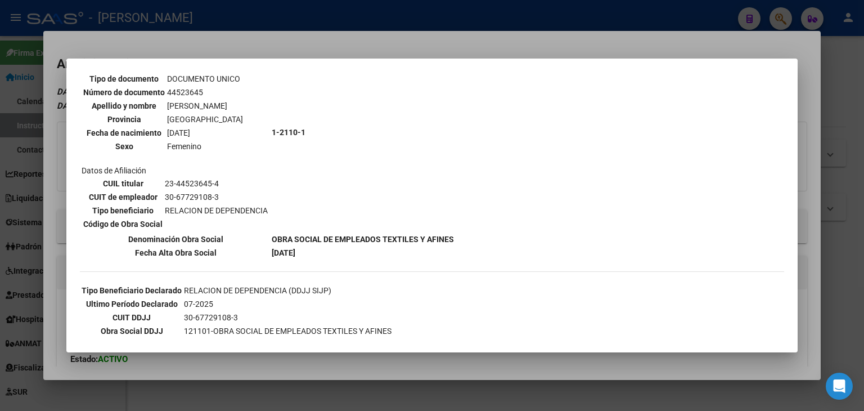
scroll to position [257, 0]
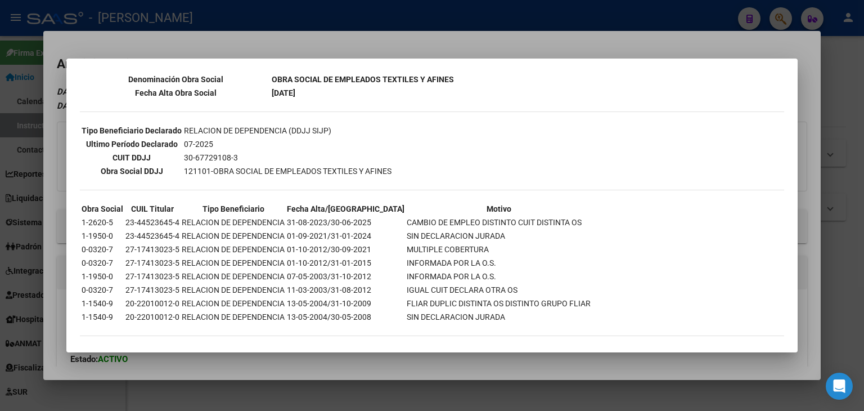
click at [220, 42] on div at bounding box center [432, 205] width 864 height 411
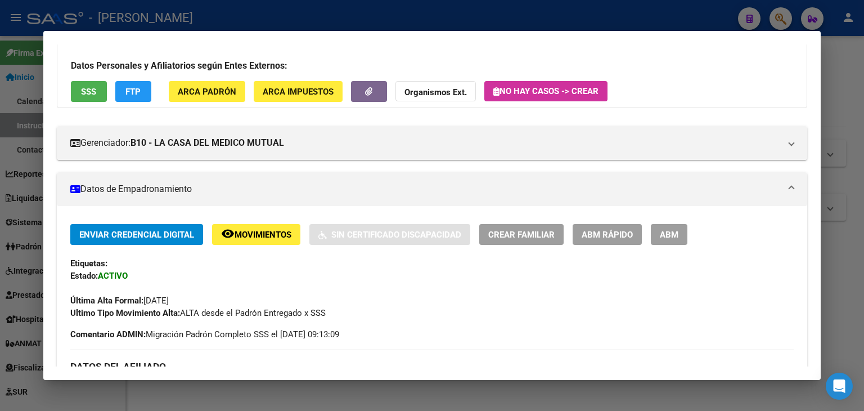
scroll to position [225, 0]
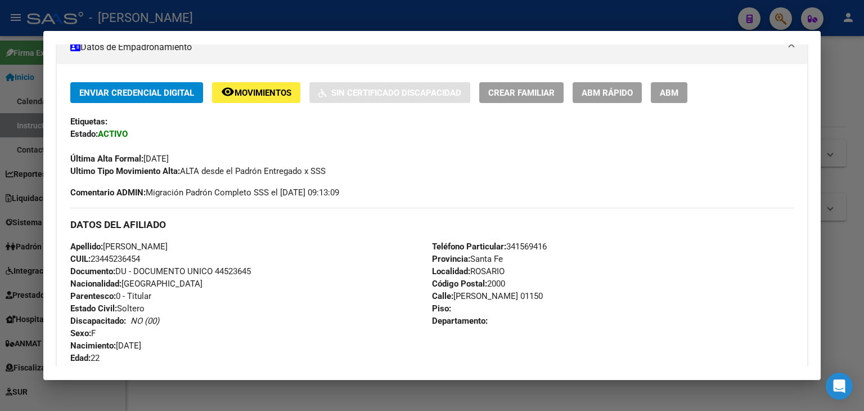
click at [241, 273] on span "Documento: DU - DOCUMENTO UNICO 44523645" at bounding box center [160, 271] width 181 height 10
copy span "44523645"
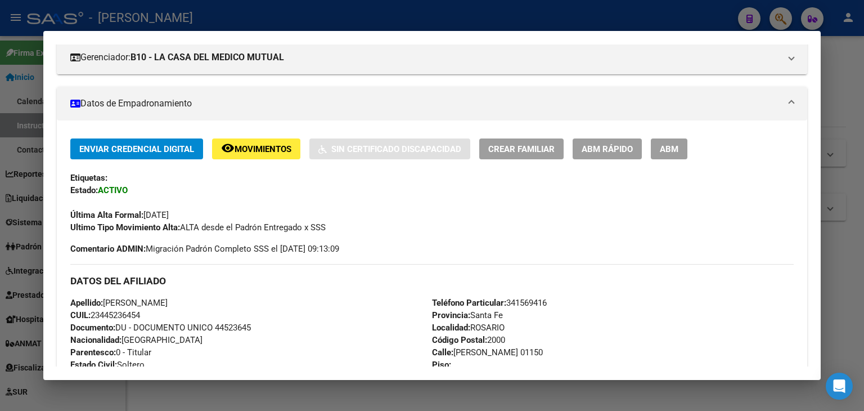
scroll to position [0, 0]
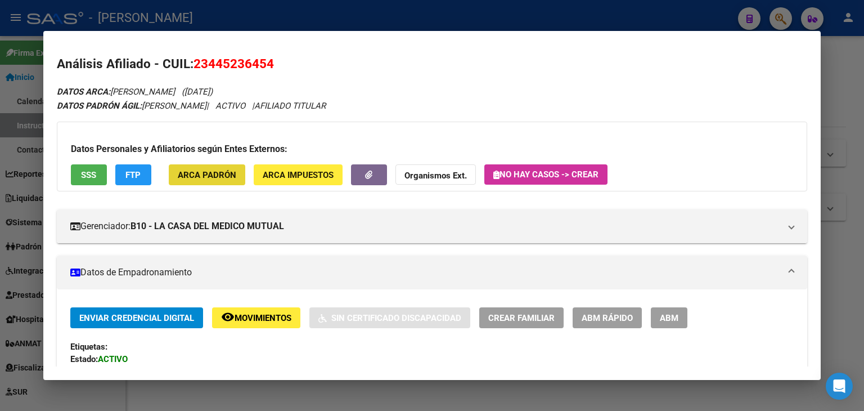
click at [206, 164] on button "ARCA Padrón" at bounding box center [207, 174] width 77 height 21
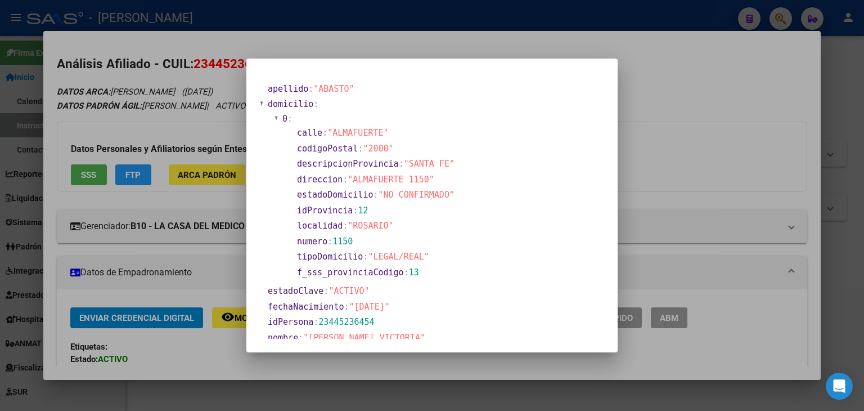
drag, startPoint x: 177, startPoint y: 84, endPoint x: 412, endPoint y: 106, distance: 236.2
click at [179, 86] on div at bounding box center [432, 205] width 864 height 411
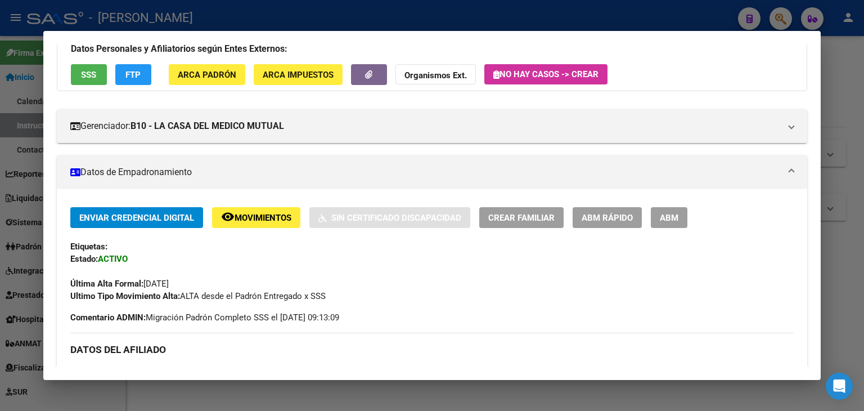
scroll to position [281, 0]
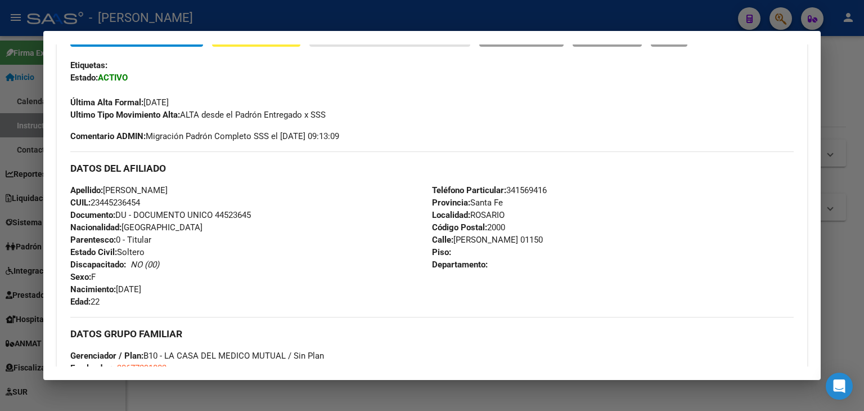
click at [532, 191] on span "Teléfono Particular: [PHONE_NUMBER]" at bounding box center [489, 190] width 115 height 10
copy span "341569416"
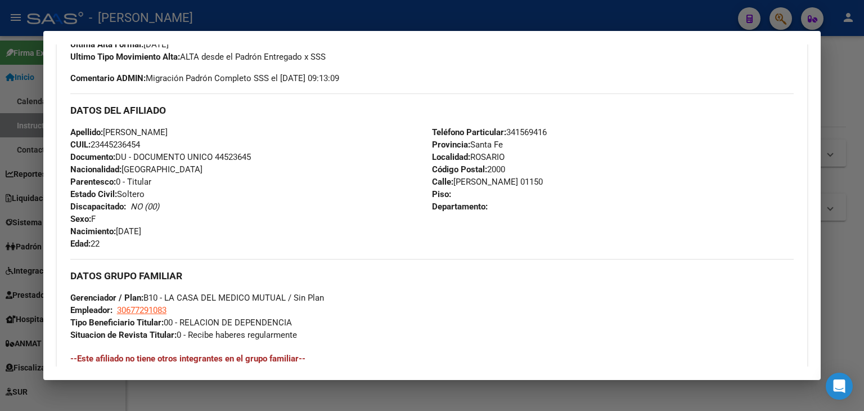
scroll to position [394, 0]
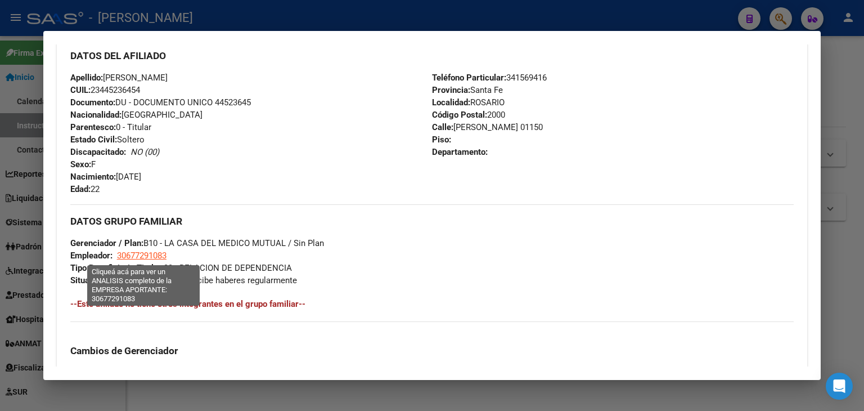
click at [152, 254] on span "30677291083" at bounding box center [142, 255] width 50 height 10
type textarea "30677291083"
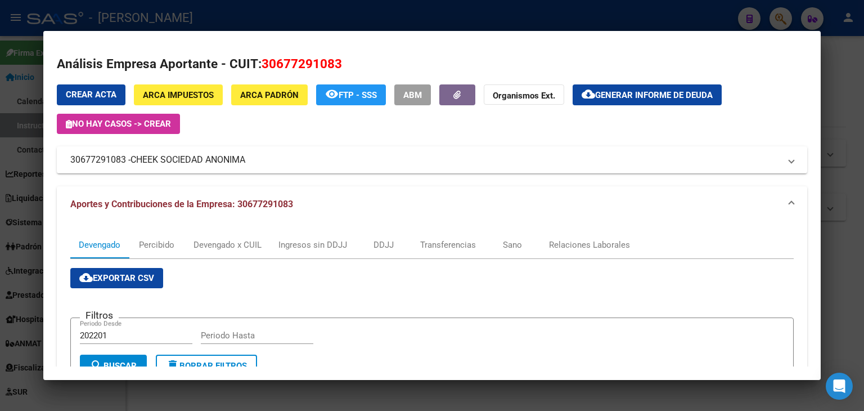
click at [282, 37] on mat-dialog-container "Análisis Empresa Aportante - CUIT: 30677291083 Crear Acta ARCA Impuestos ARCA P…" at bounding box center [431, 205] width 777 height 349
click at [286, 26] on div at bounding box center [432, 205] width 864 height 411
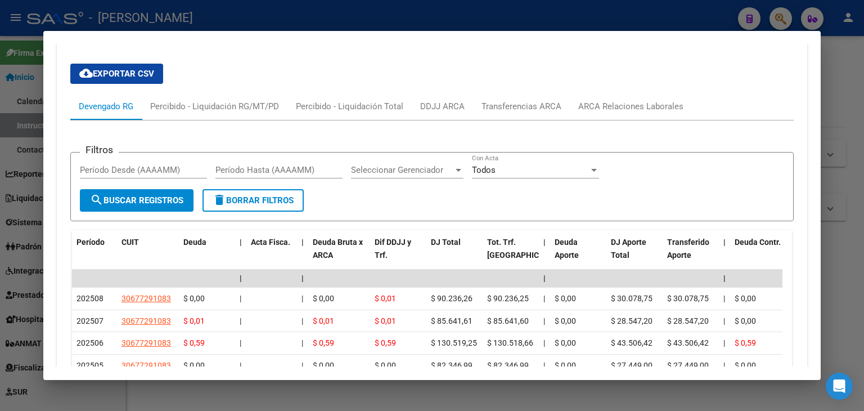
click at [614, 123] on div "Filtros Período Desde (AAAAMM) Período Hasta (AAAAMM) Seleccionar Gerenciador S…" at bounding box center [431, 313] width 723 height 387
click at [615, 114] on div "ARCA Relaciones Laborales" at bounding box center [631, 106] width 122 height 27
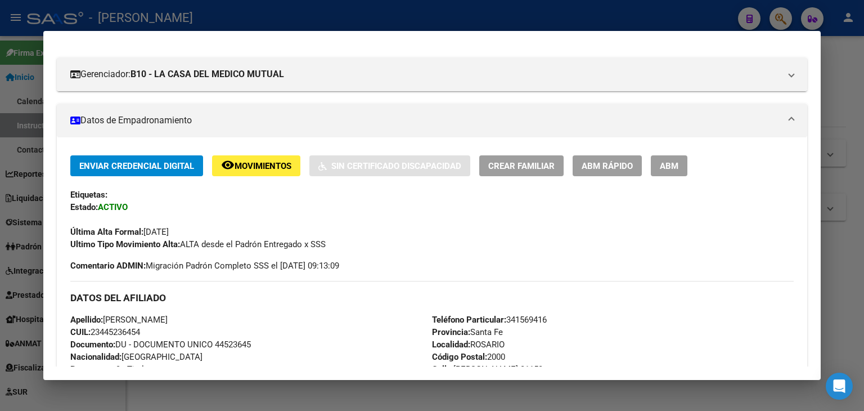
scroll to position [86, 0]
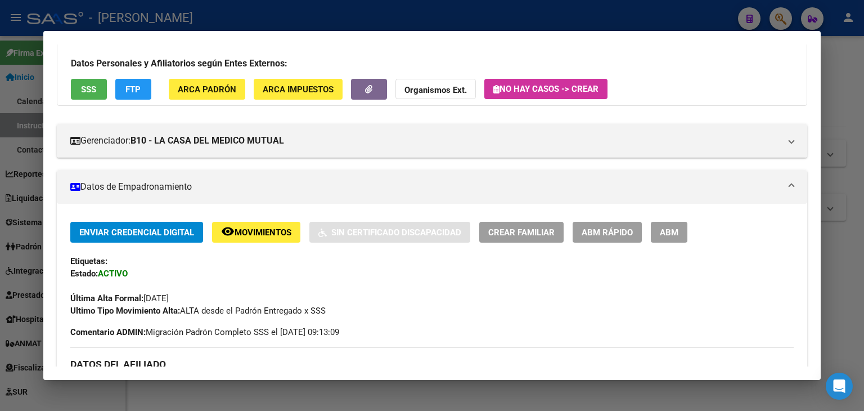
click at [170, 11] on div at bounding box center [432, 205] width 864 height 411
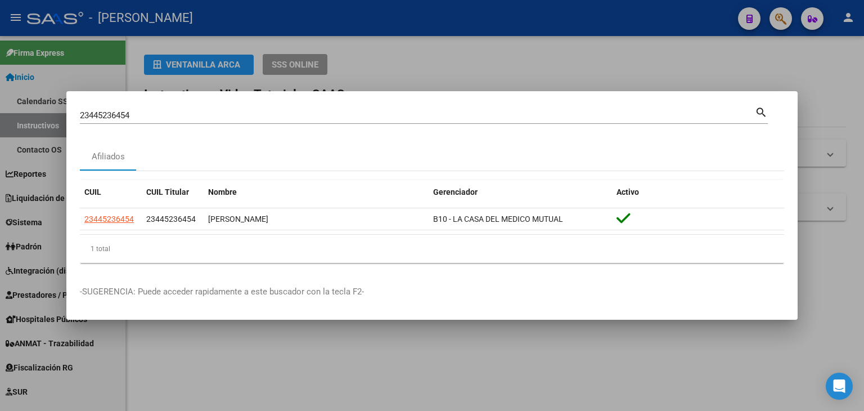
click at [171, 109] on div "23445236454 Buscar (apellido, dni, [PERSON_NAME], [PERSON_NAME], cuit, obra soc…" at bounding box center [417, 115] width 675 height 17
click at [171, 110] on div "23445236454 Buscar (apellido, dni, [PERSON_NAME], [PERSON_NAME], cuit, obra soc…" at bounding box center [417, 115] width 675 height 17
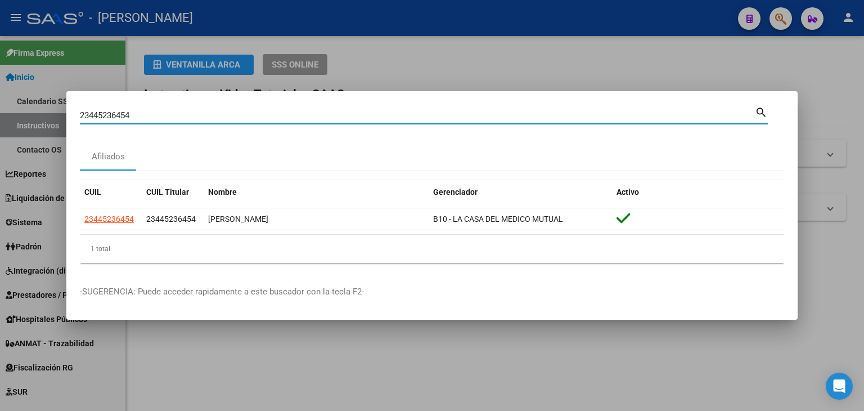
click at [171, 115] on input "23445236454" at bounding box center [417, 115] width 675 height 10
paste input "628539"
type input "23446285394"
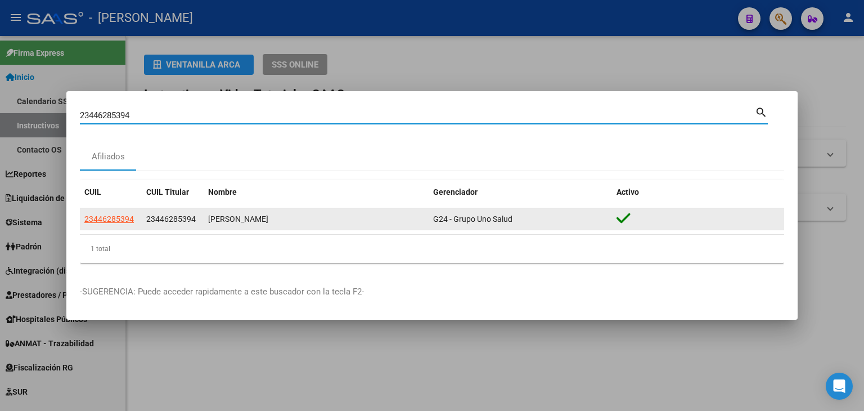
click at [115, 223] on app-link-go-to "23446285394" at bounding box center [109, 219] width 50 height 13
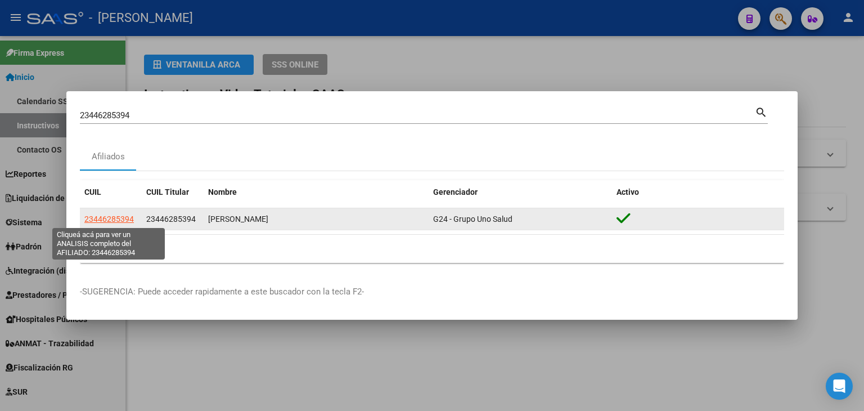
click at [115, 221] on span "23446285394" at bounding box center [109, 218] width 50 height 9
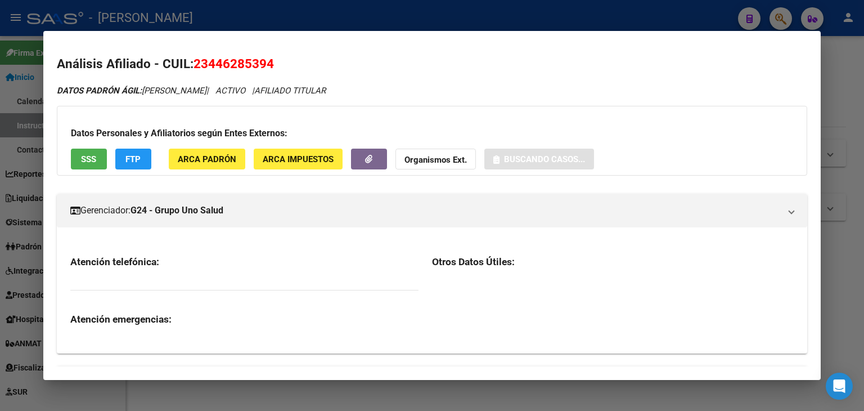
click at [207, 156] on span "ARCA Padrón" at bounding box center [207, 159] width 59 height 10
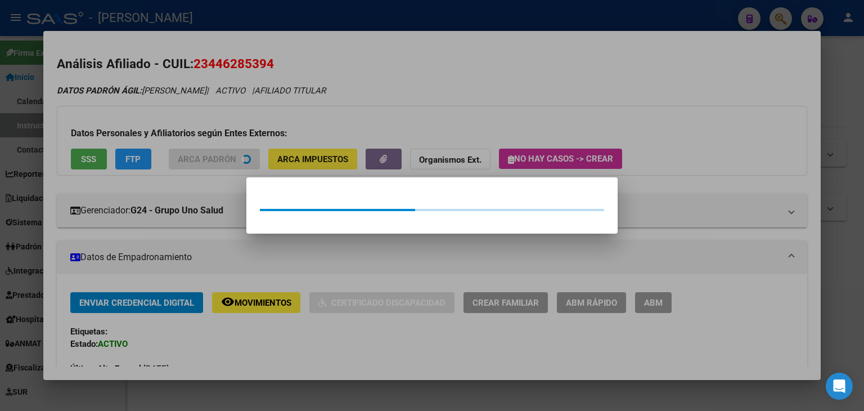
drag, startPoint x: 201, startPoint y: 133, endPoint x: 133, endPoint y: 154, distance: 70.8
click at [200, 132] on div at bounding box center [432, 205] width 864 height 411
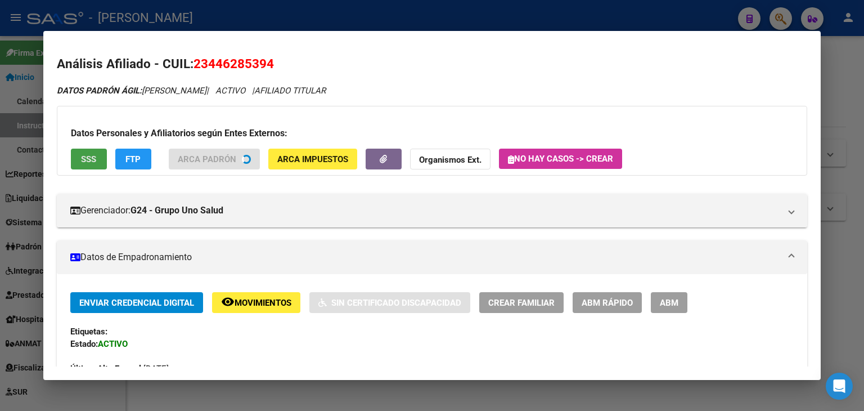
click at [104, 165] on button "SSS" at bounding box center [89, 159] width 36 height 21
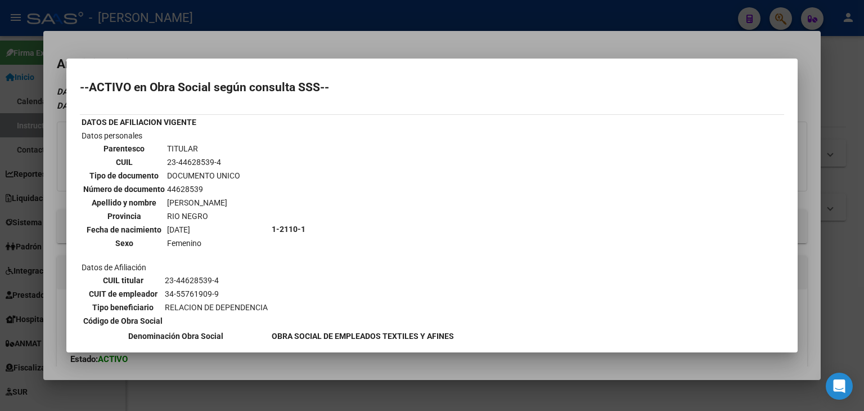
click at [169, 35] on div at bounding box center [432, 205] width 864 height 411
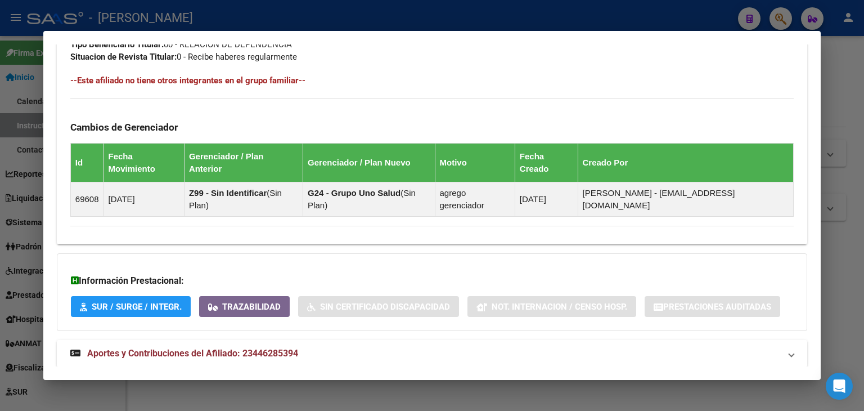
click at [284, 347] on strong "Aportes y Contribuciones del Afiliado: 23446285394" at bounding box center [184, 354] width 228 height 14
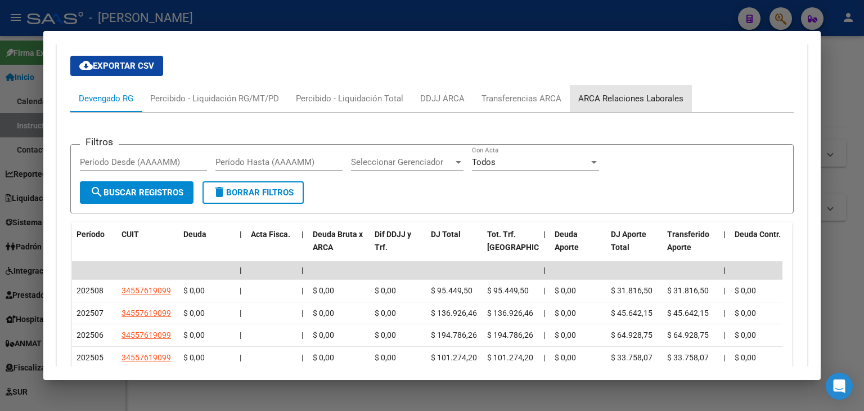
click at [636, 92] on div "ARCA Relaciones Laborales" at bounding box center [630, 98] width 105 height 12
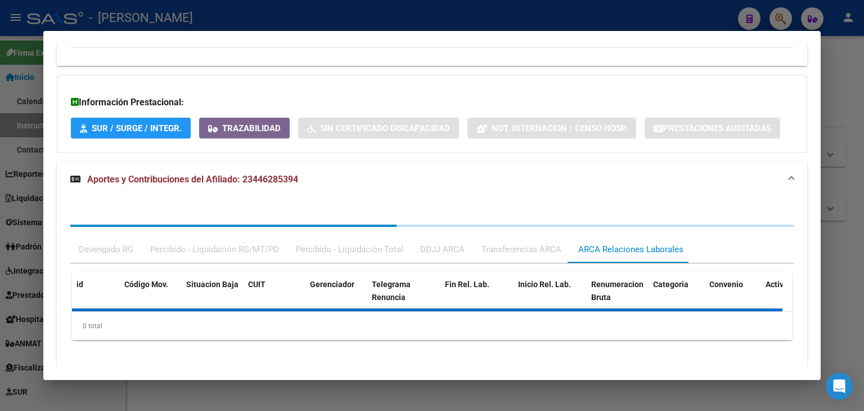
scroll to position [848, 0]
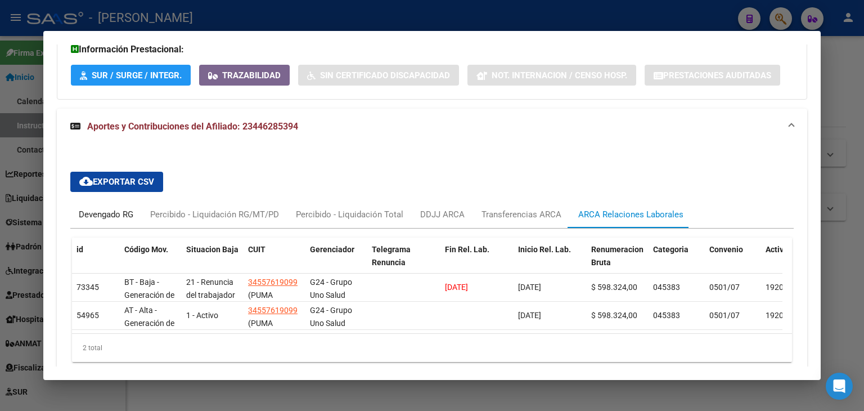
click at [122, 208] on div "Devengado RG" at bounding box center [106, 214] width 55 height 12
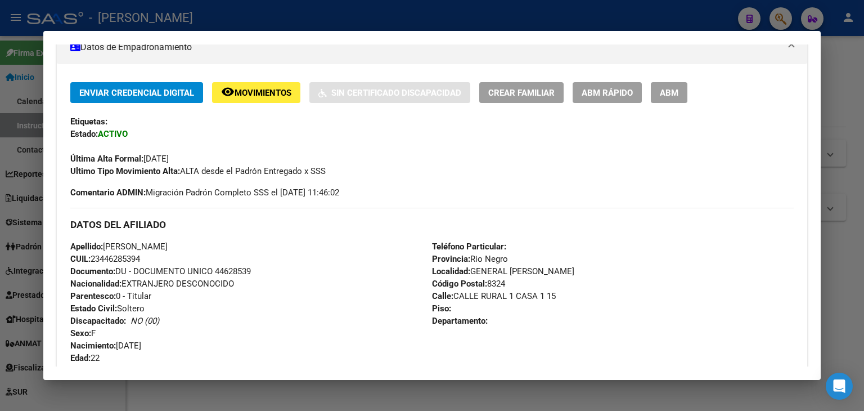
scroll to position [0, 0]
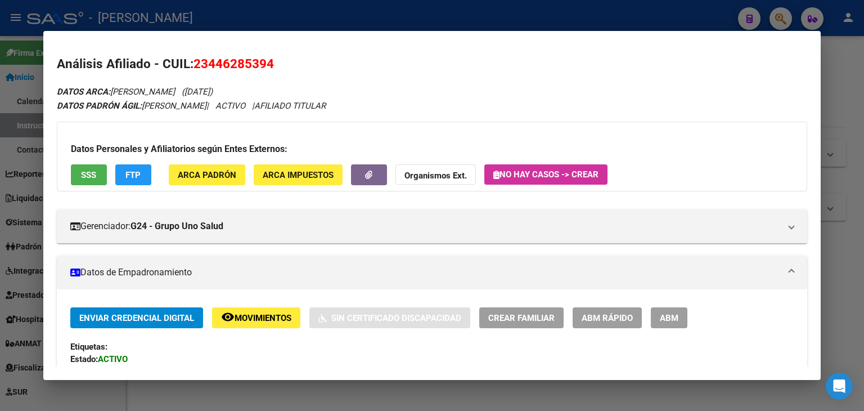
click at [239, 167] on button "ARCA Padrón" at bounding box center [207, 174] width 77 height 21
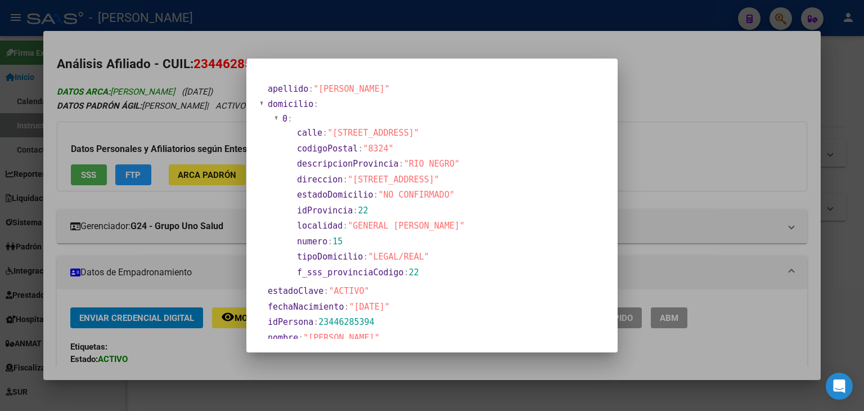
click at [209, 90] on div at bounding box center [432, 205] width 864 height 411
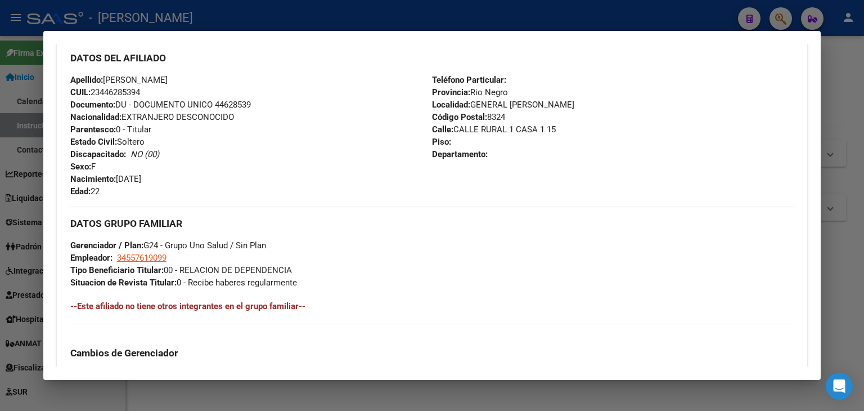
scroll to position [394, 0]
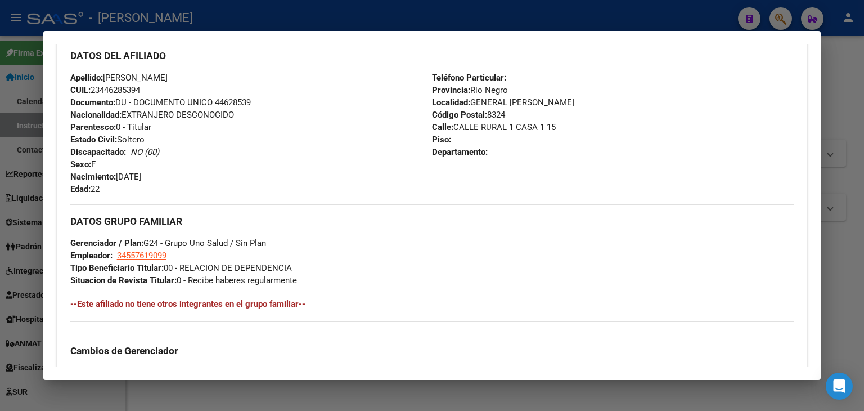
click at [243, 107] on span "Documento: DU - DOCUMENTO UNICO 44628539" at bounding box center [160, 102] width 181 height 10
copy span "44628539"
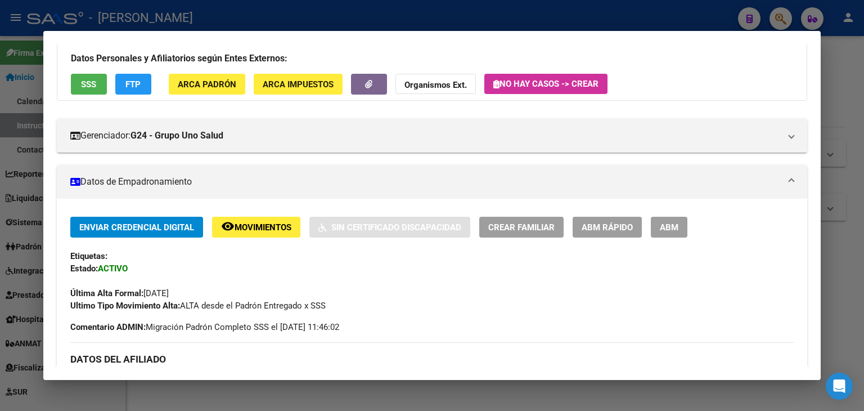
scroll to position [0, 0]
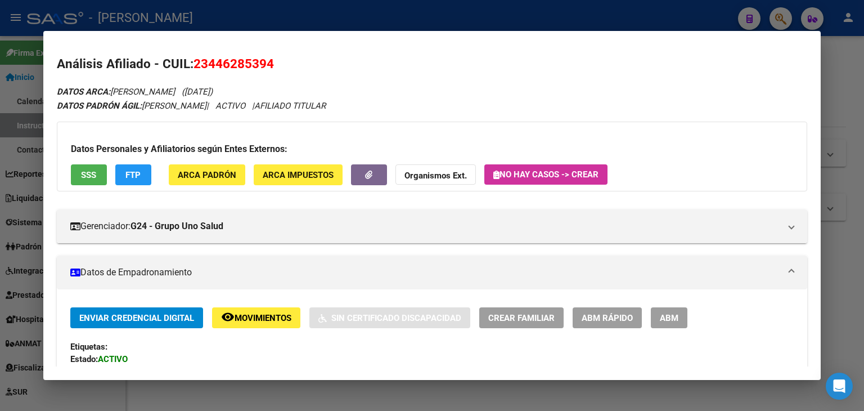
click at [226, 172] on span "ARCA Padrón" at bounding box center [207, 175] width 59 height 10
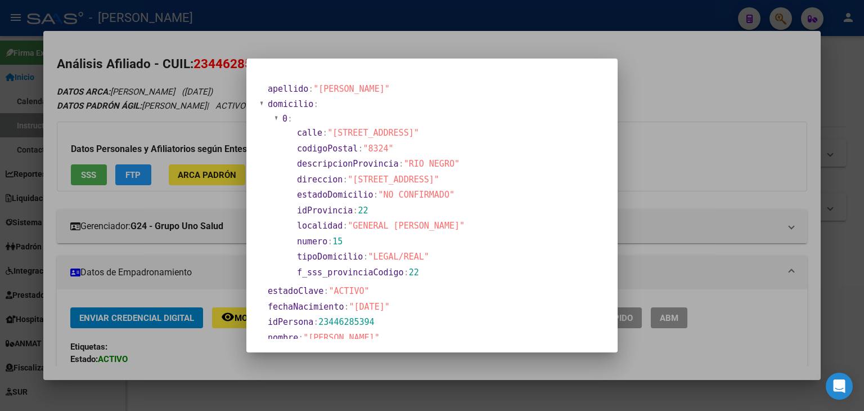
drag, startPoint x: 334, startPoint y: 130, endPoint x: 426, endPoint y: 133, distance: 92.3
click at [419, 133] on span ""[STREET_ADDRESS]"" at bounding box center [373, 133] width 92 height 10
copy span "[STREET_ADDRESS]"
click at [194, 59] on div at bounding box center [432, 205] width 864 height 411
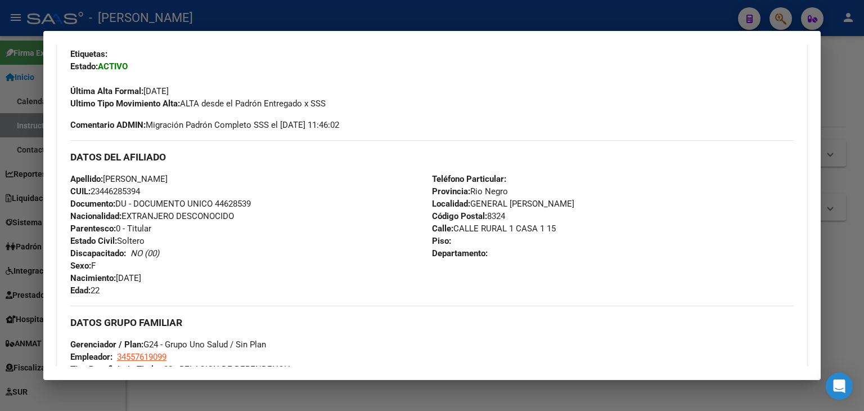
scroll to position [450, 0]
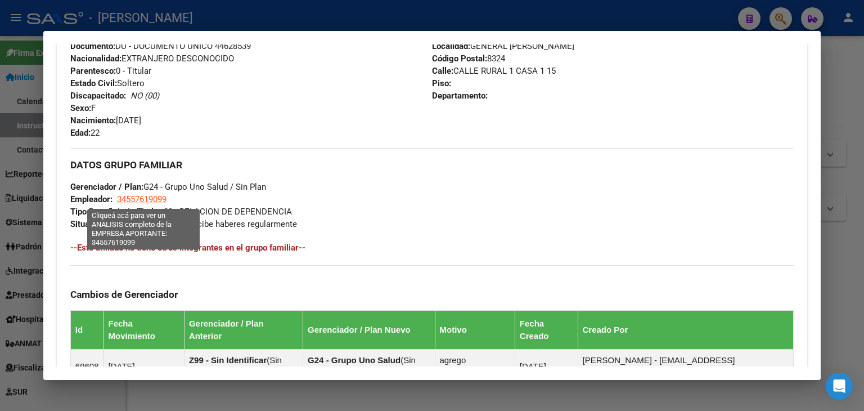
click at [165, 201] on span "34557619099" at bounding box center [142, 199] width 50 height 10
type textarea "34557619099"
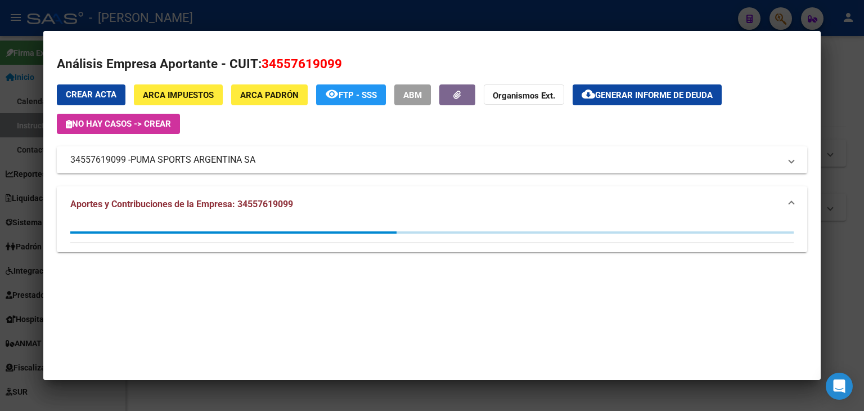
click at [202, 19] on div at bounding box center [432, 205] width 864 height 411
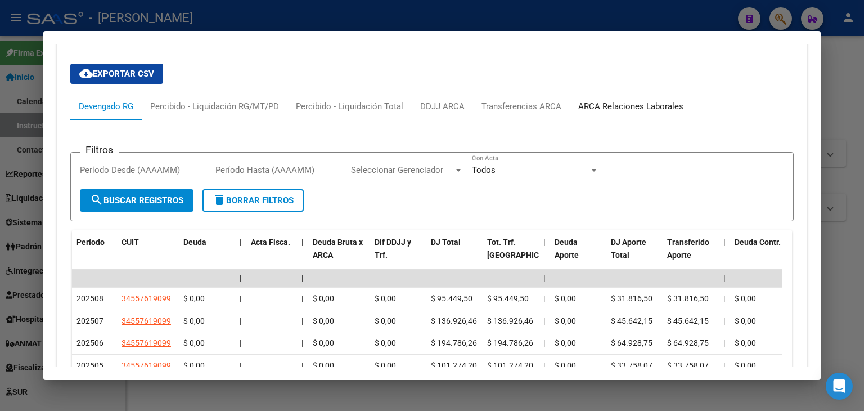
click at [629, 93] on div "ARCA Relaciones Laborales" at bounding box center [631, 106] width 122 height 27
